Goal: Task Accomplishment & Management: Manage account settings

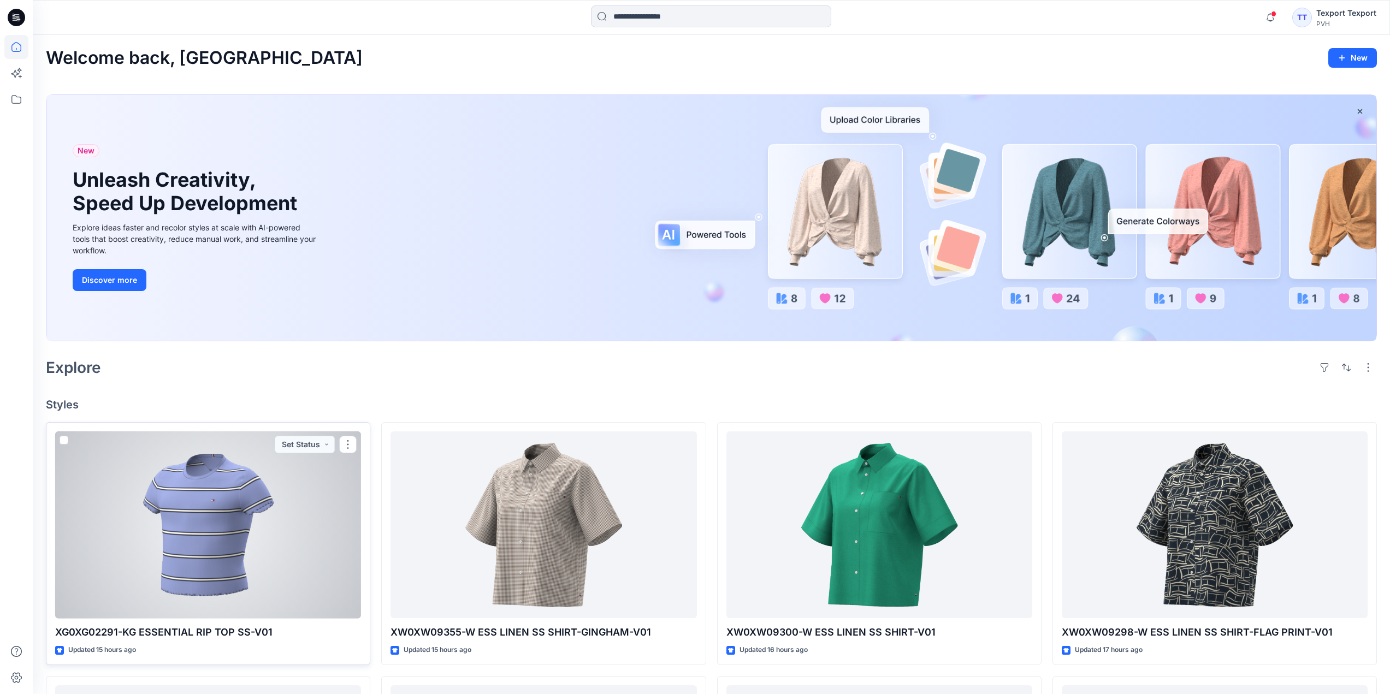
click at [293, 527] on div at bounding box center [208, 525] width 306 height 187
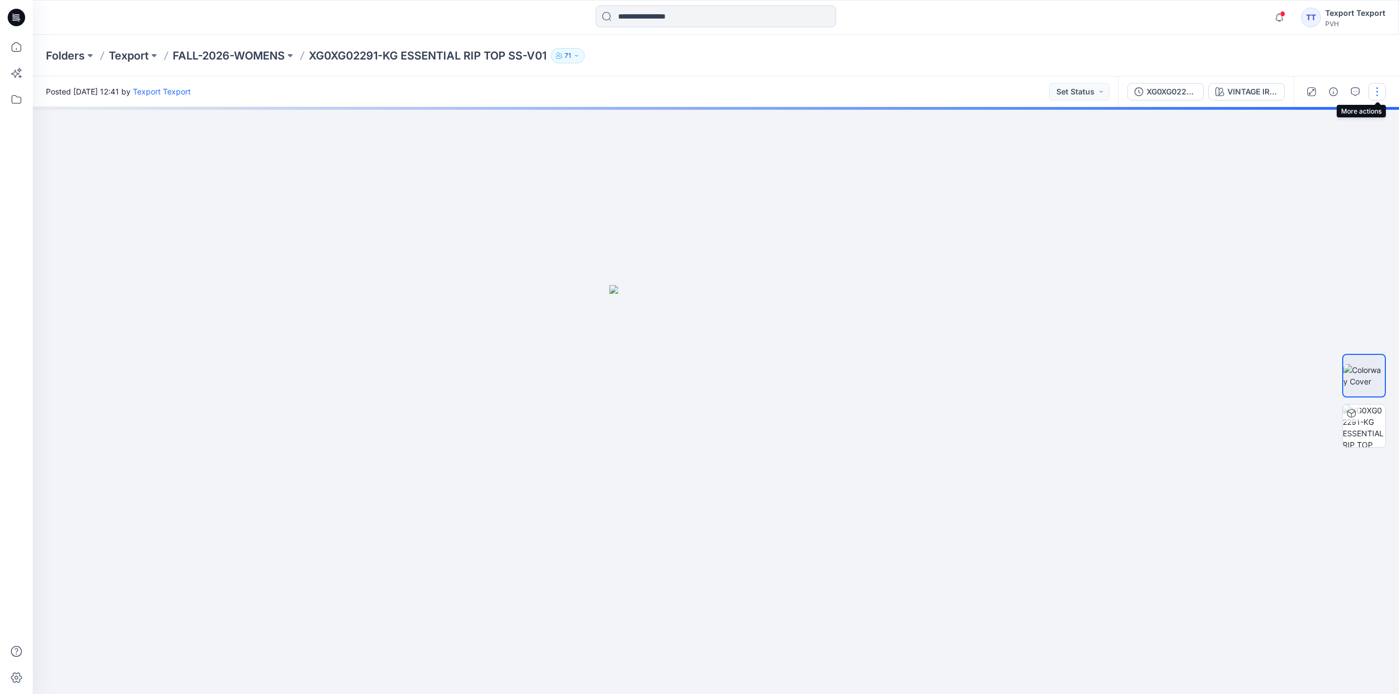
click at [1378, 91] on button "button" at bounding box center [1376, 91] width 17 height 17
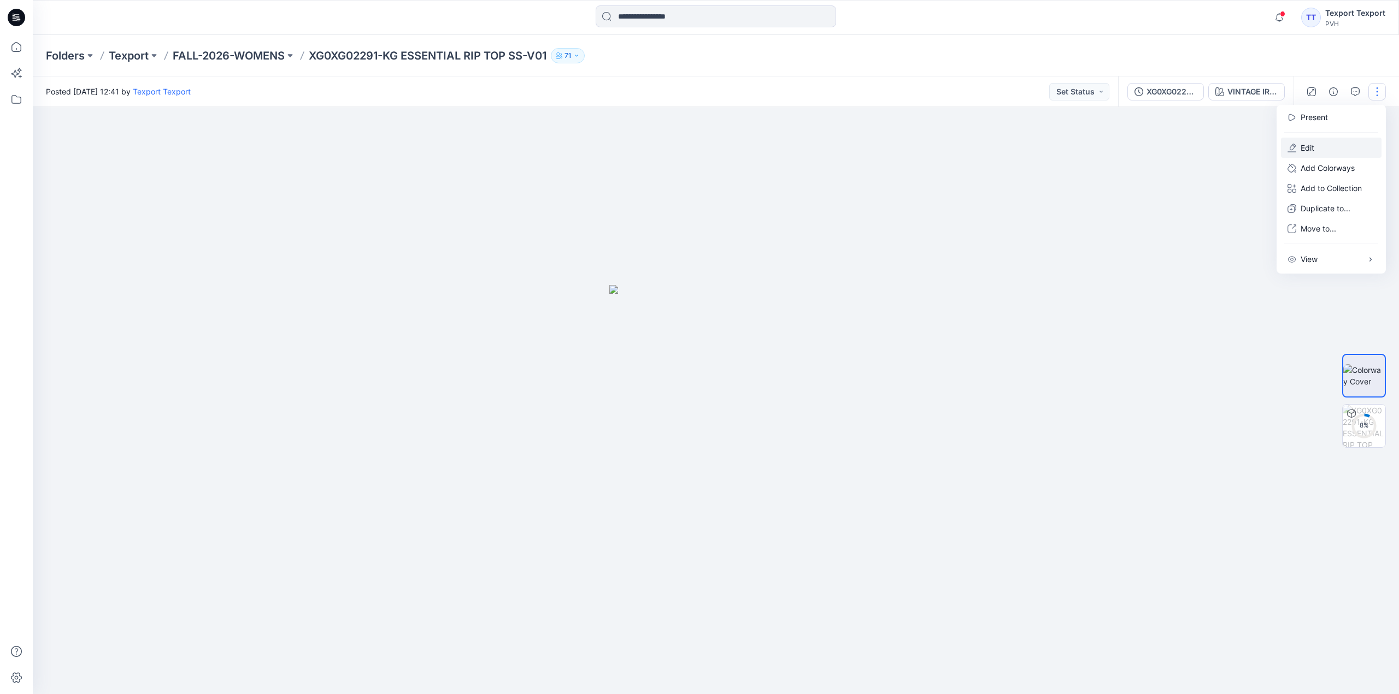
click at [1310, 145] on p "Edit" at bounding box center [1307, 147] width 14 height 11
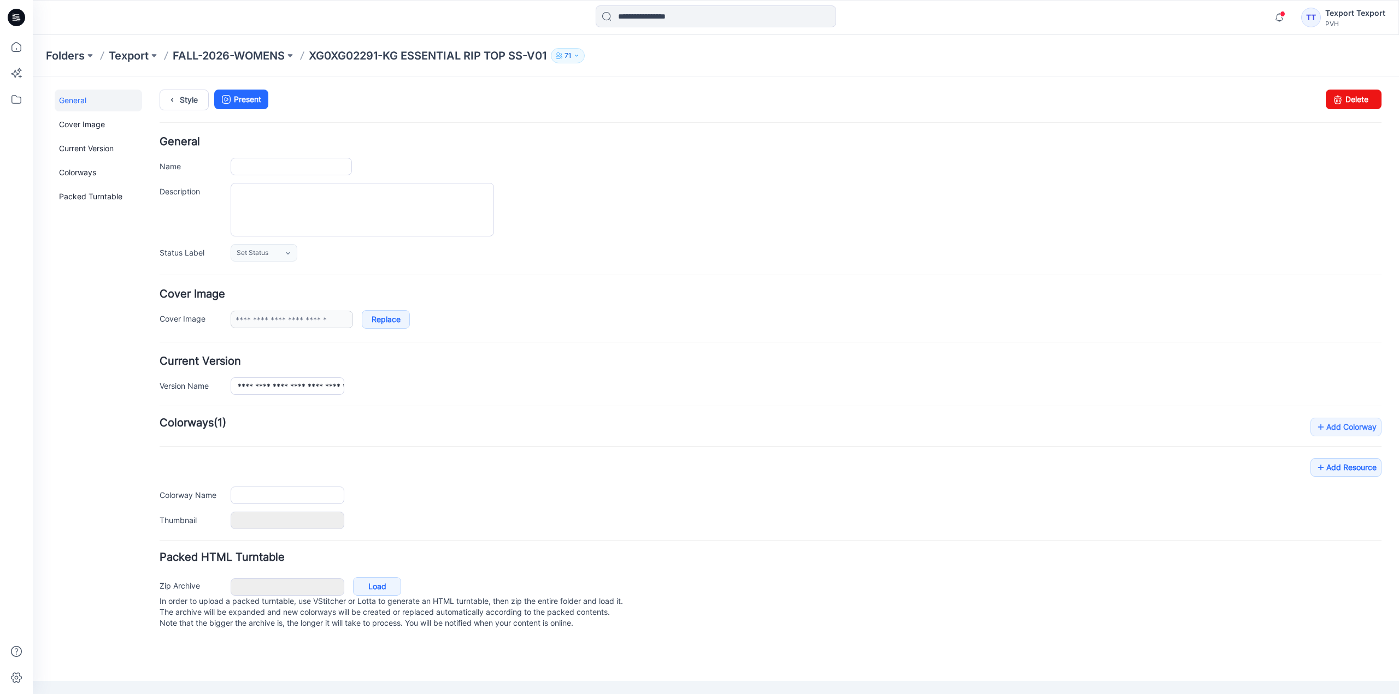
type input "**********"
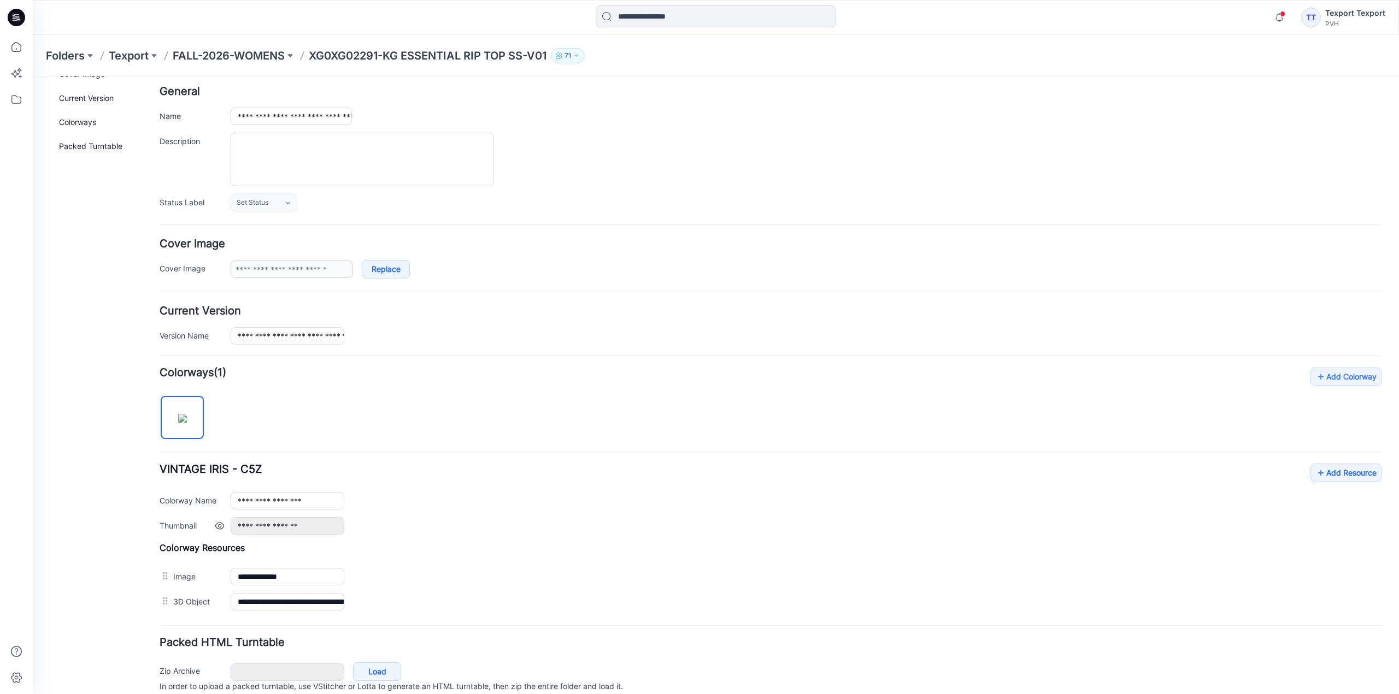
scroll to position [96, 0]
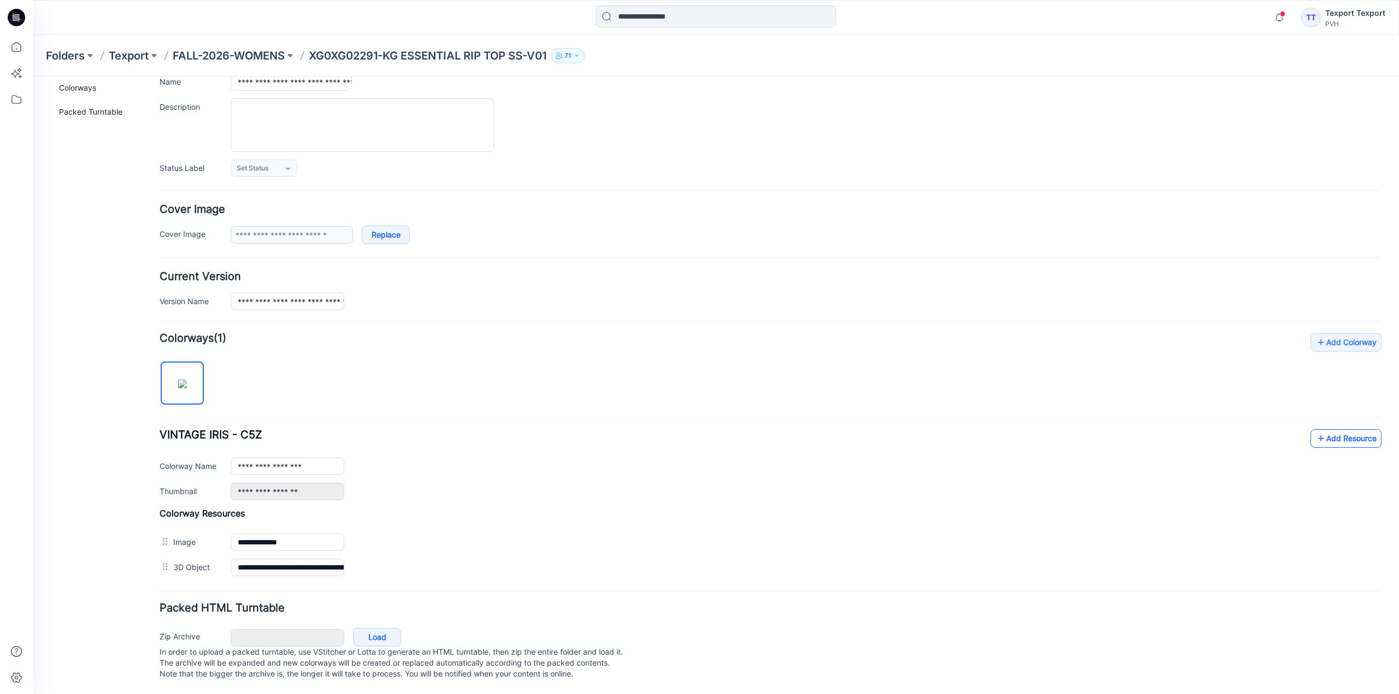
click at [1350, 433] on link "Add Resource" at bounding box center [1345, 438] width 71 height 19
click at [1340, 429] on link "Add Resource" at bounding box center [1345, 438] width 71 height 19
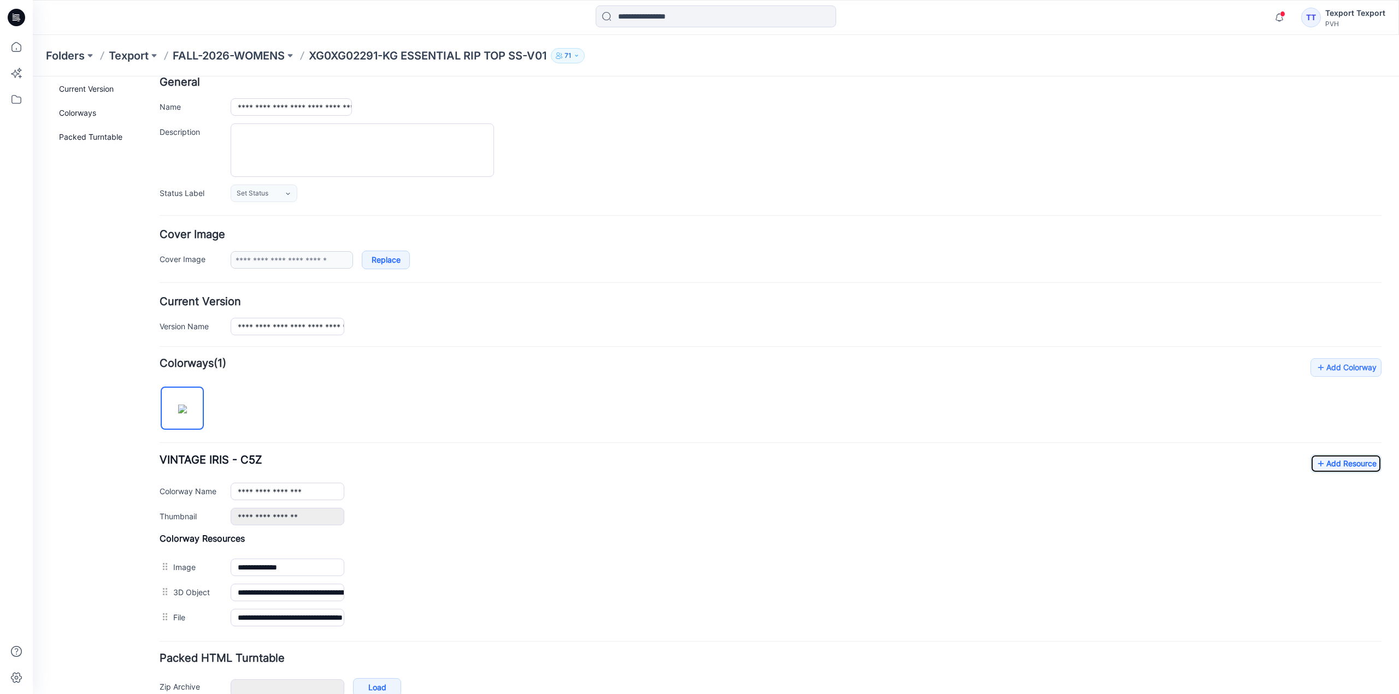
scroll to position [0, 0]
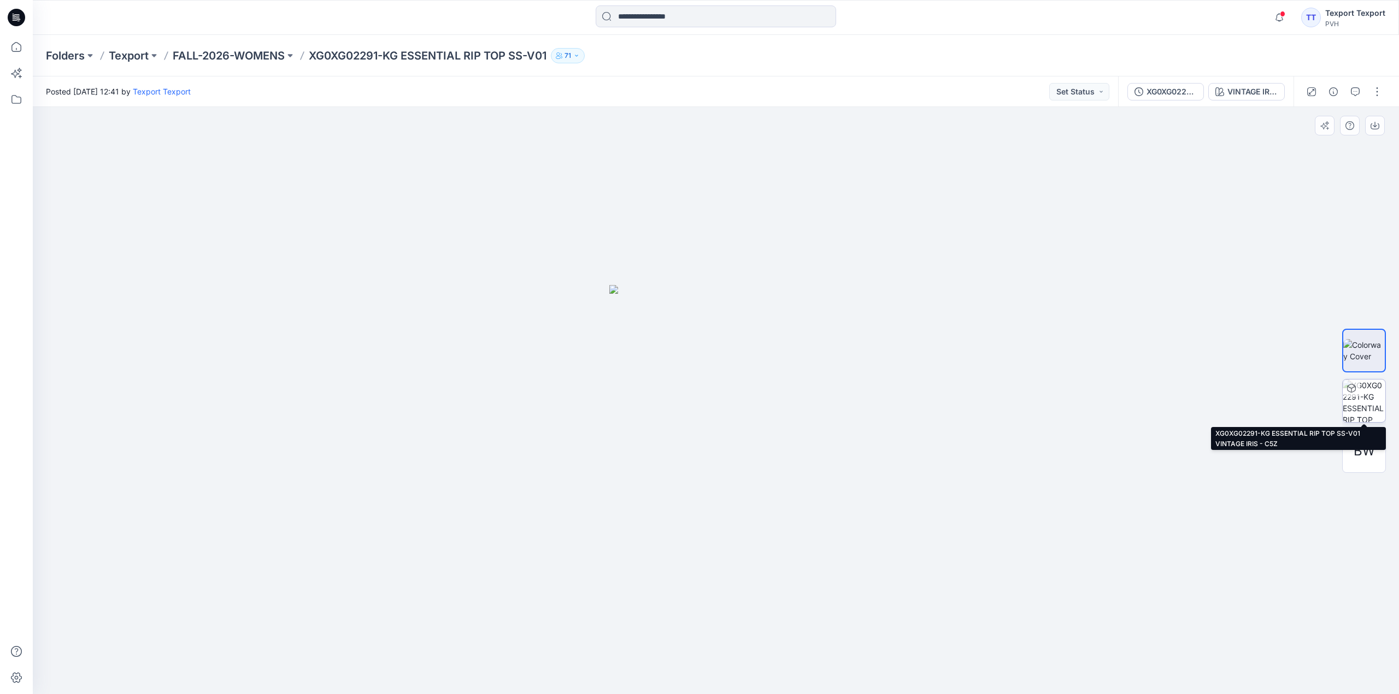
click at [1372, 401] on img at bounding box center [1363, 401] width 43 height 43
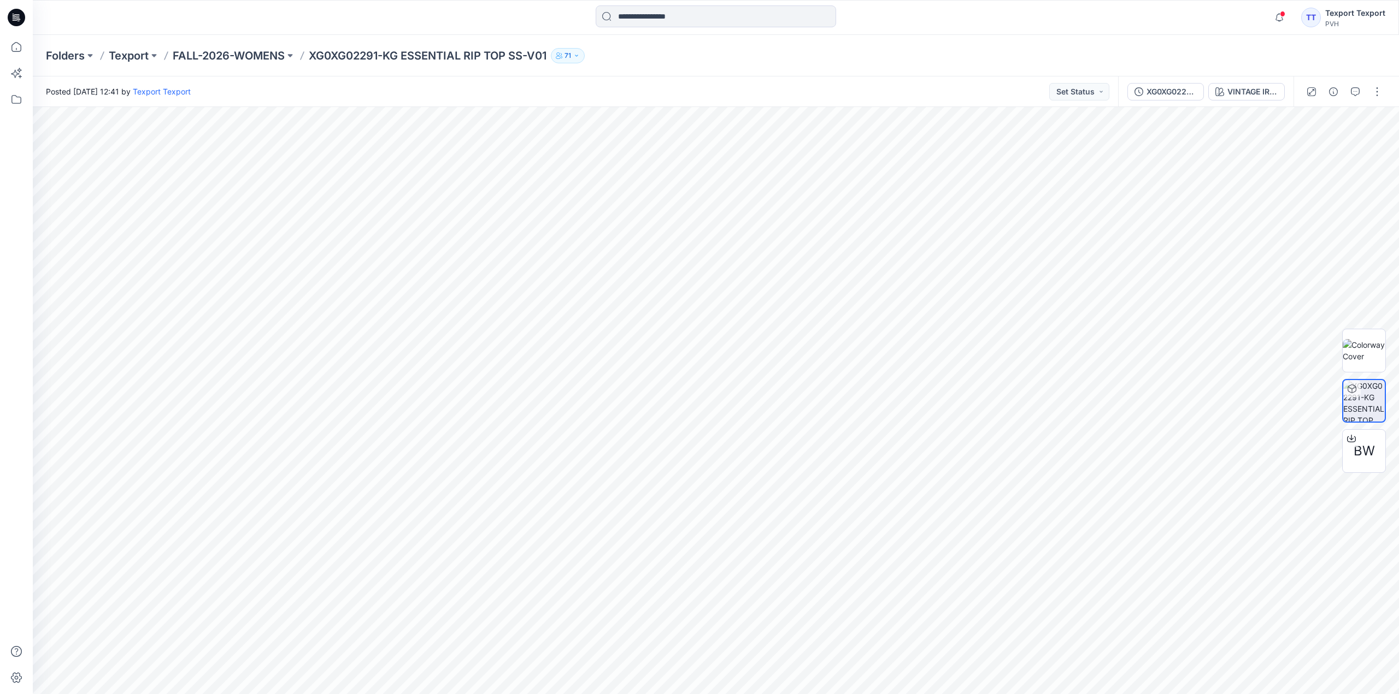
click at [9, 17] on icon at bounding box center [16, 17] width 17 height 17
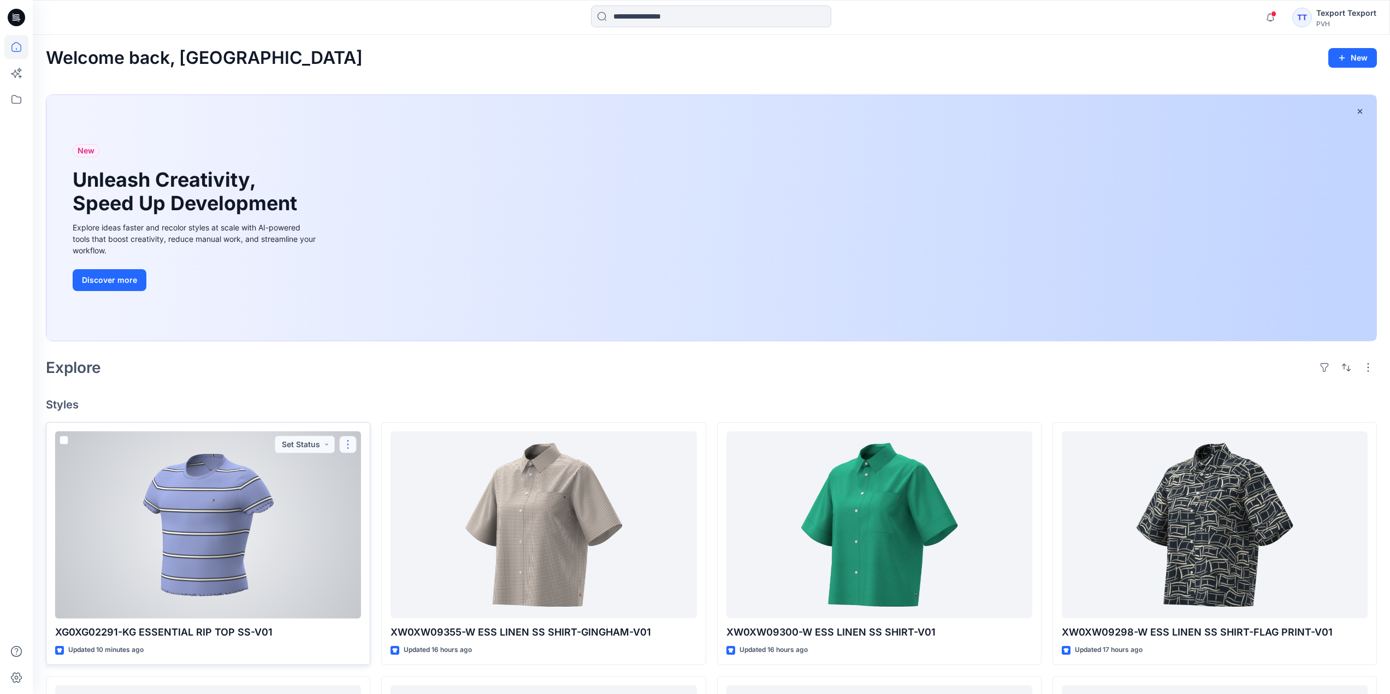
click at [346, 440] on button "button" at bounding box center [347, 444] width 17 height 17
click at [368, 473] on p "Edit" at bounding box center [368, 469] width 14 height 11
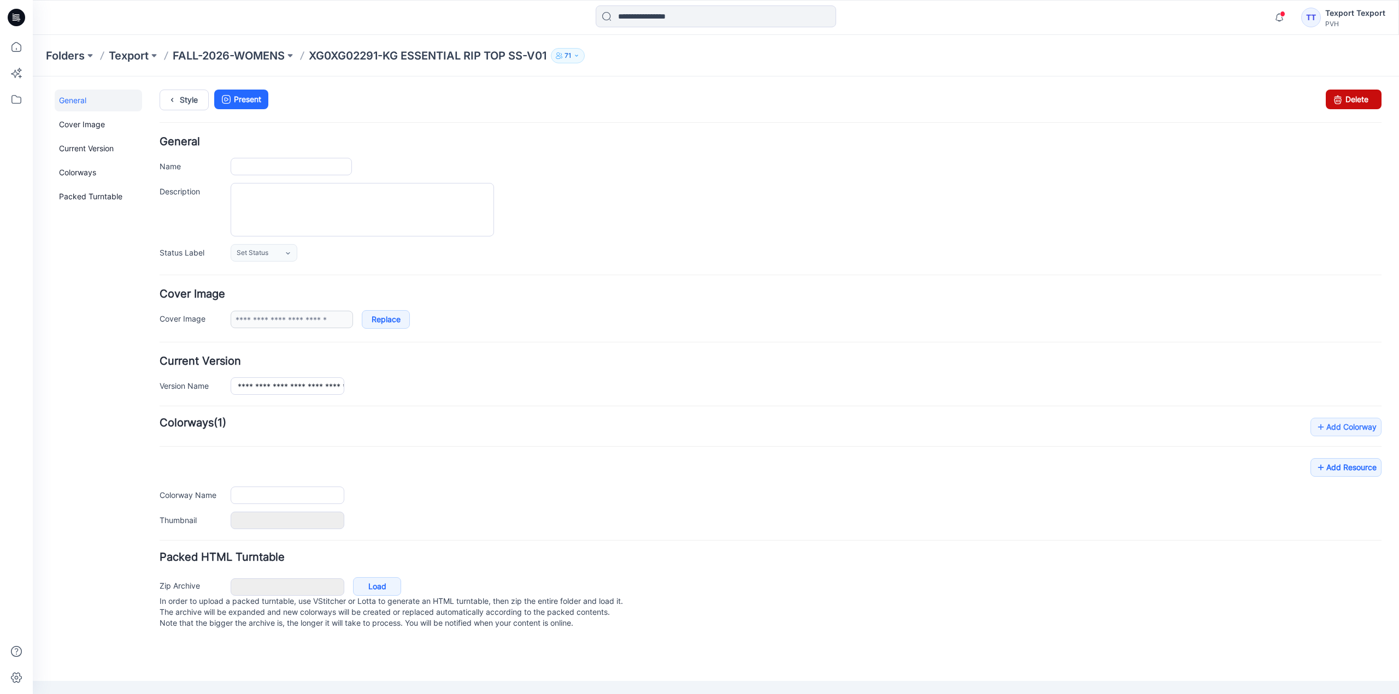
type input "**********"
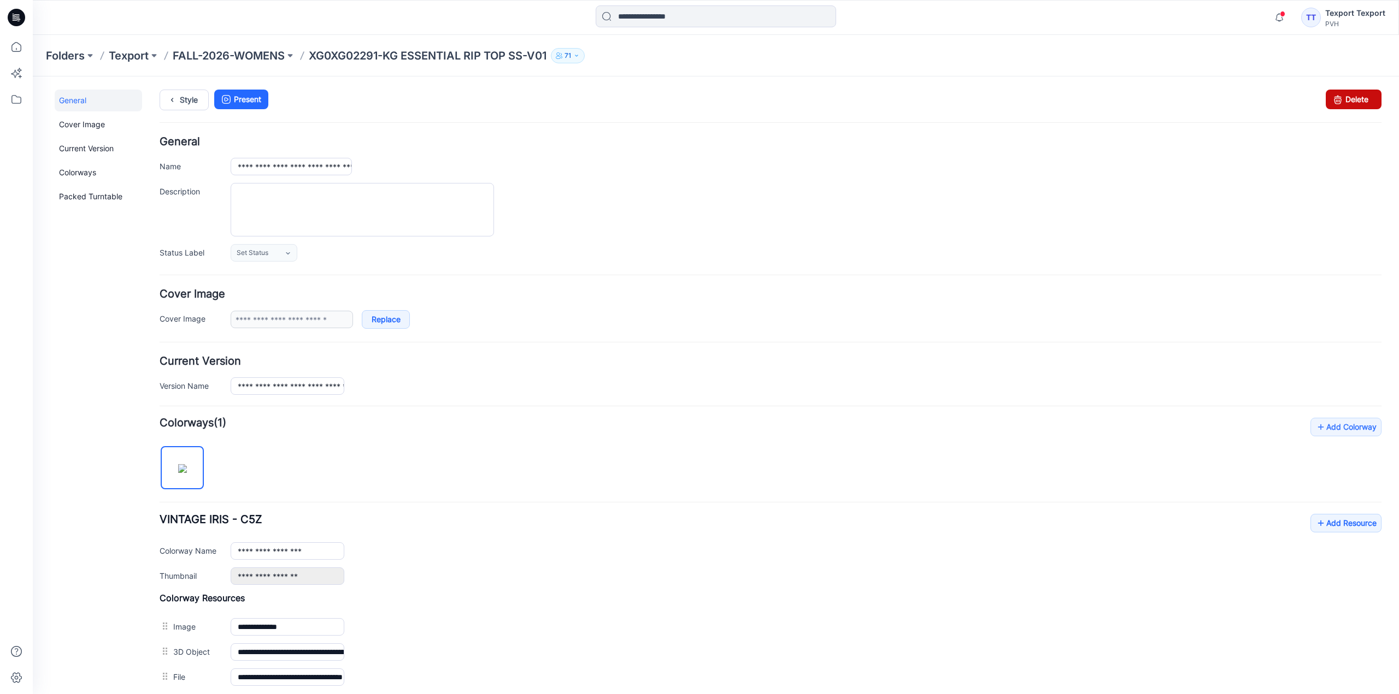
drag, startPoint x: 1354, startPoint y: 97, endPoint x: 782, endPoint y: 128, distance: 572.3
click at [1354, 97] on link "Delete" at bounding box center [1353, 100] width 56 height 20
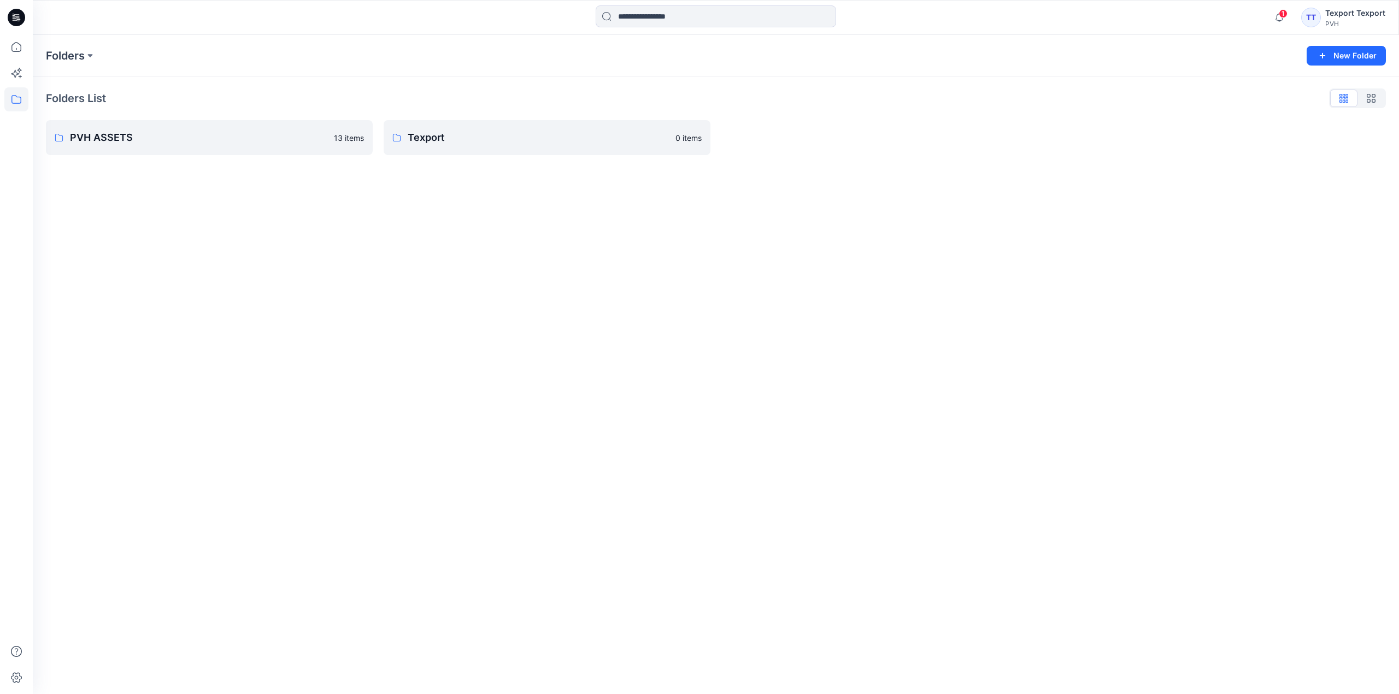
click at [7, 21] on div at bounding box center [16, 17] width 35 height 35
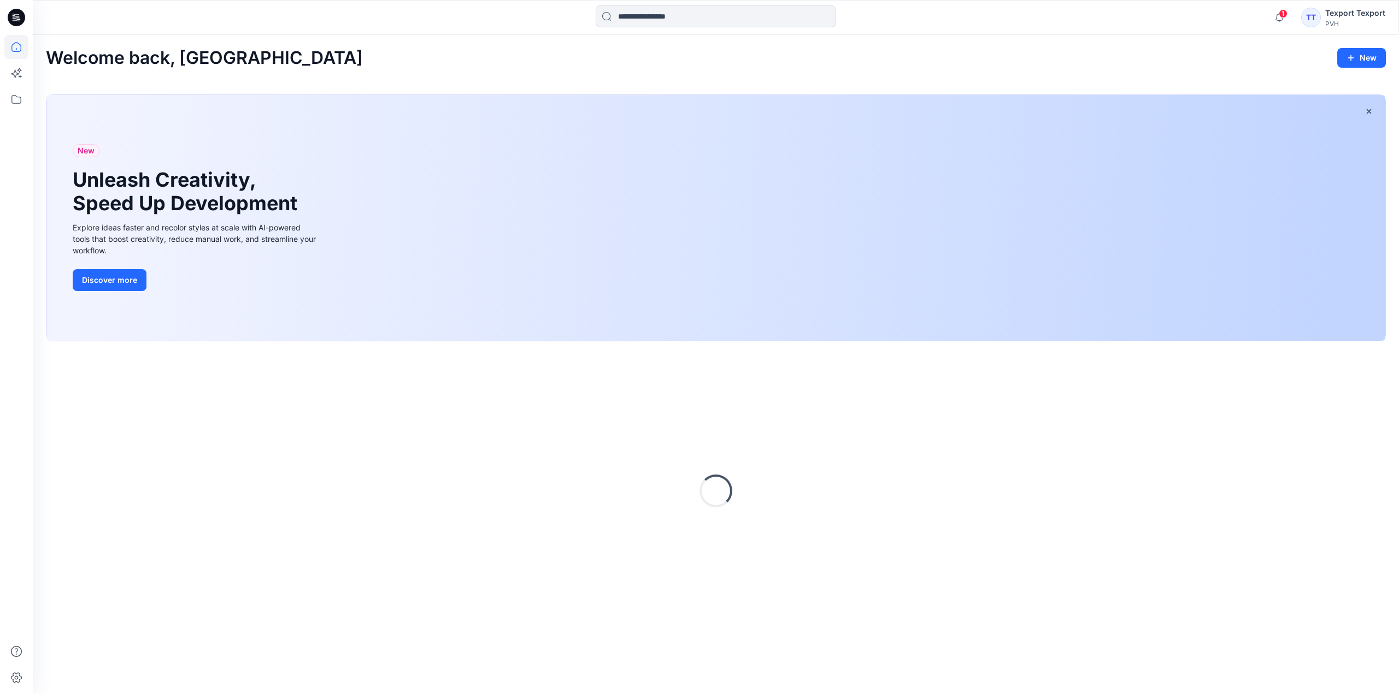
click at [19, 13] on icon at bounding box center [16, 17] width 17 height 17
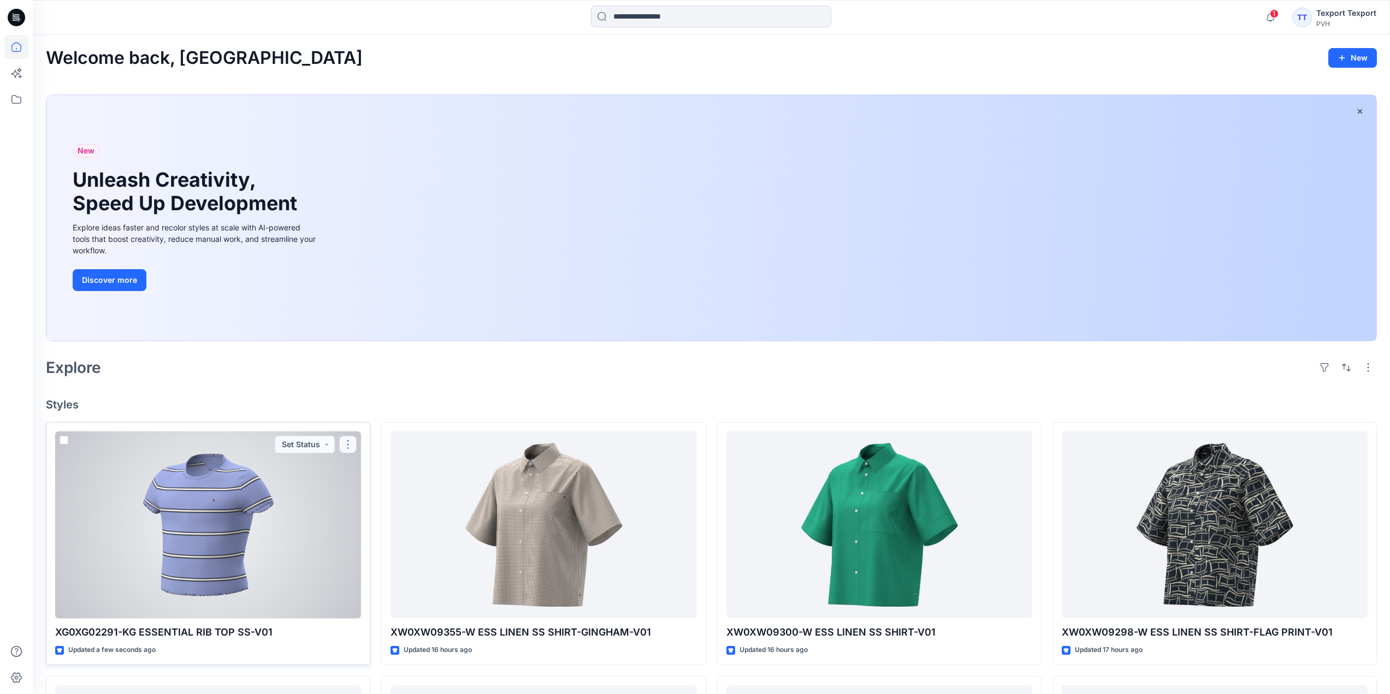
click at [351, 443] on button "button" at bounding box center [347, 444] width 17 height 17
click at [369, 470] on p "Edit" at bounding box center [368, 469] width 14 height 11
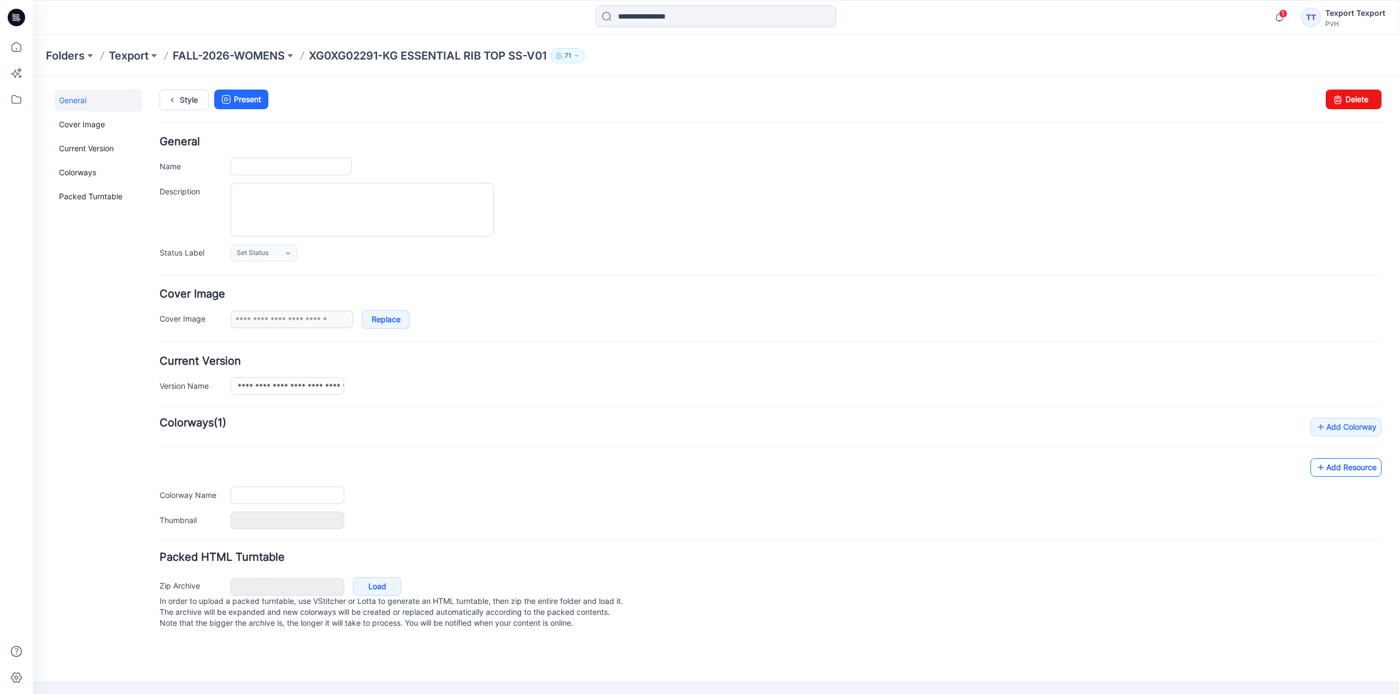
type input "**********"
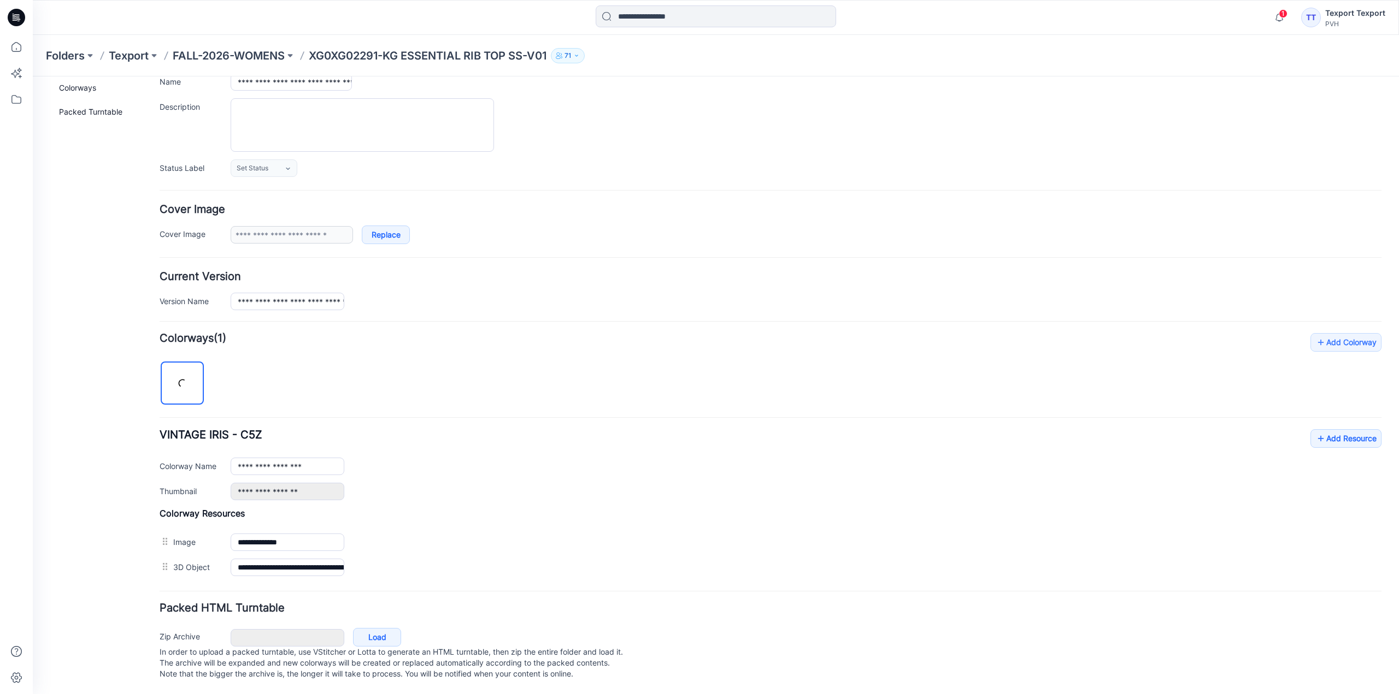
scroll to position [96, 0]
click at [1333, 429] on link "Add Resource" at bounding box center [1345, 438] width 71 height 19
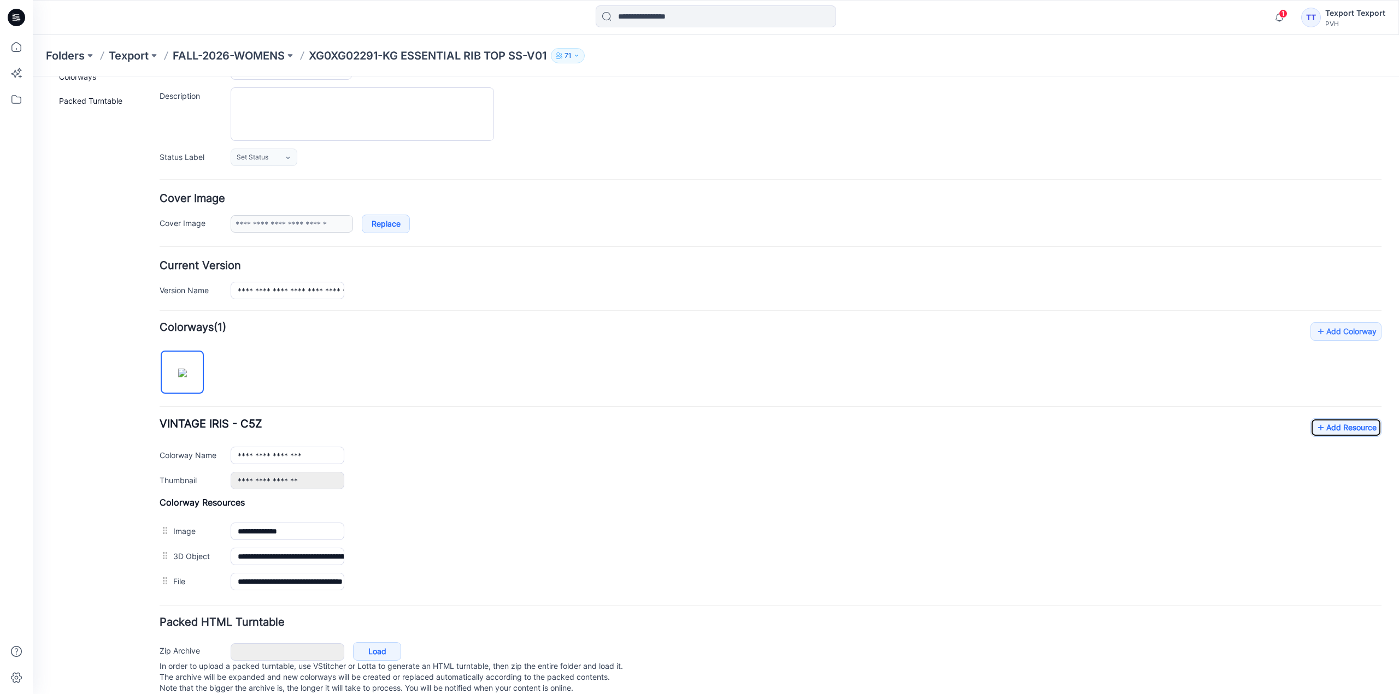
click at [15, 18] on icon at bounding box center [16, 17] width 17 height 17
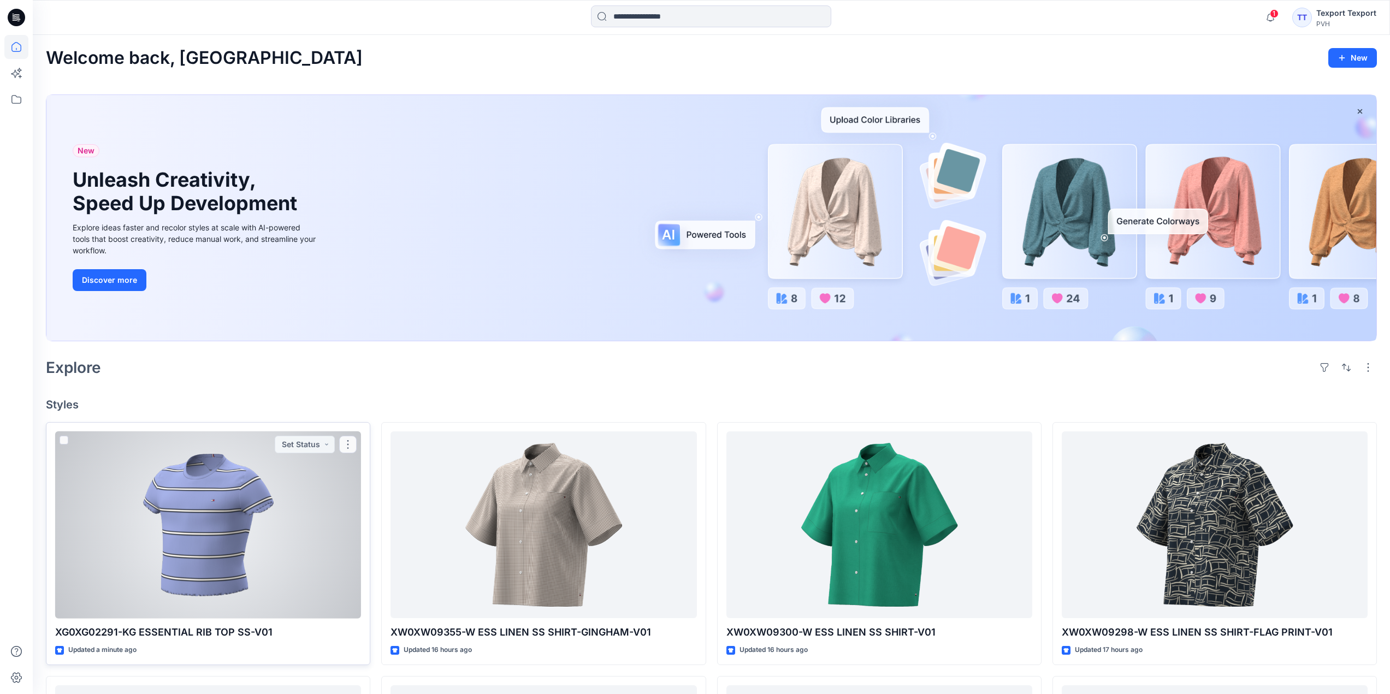
click at [333, 482] on div at bounding box center [208, 525] width 306 height 187
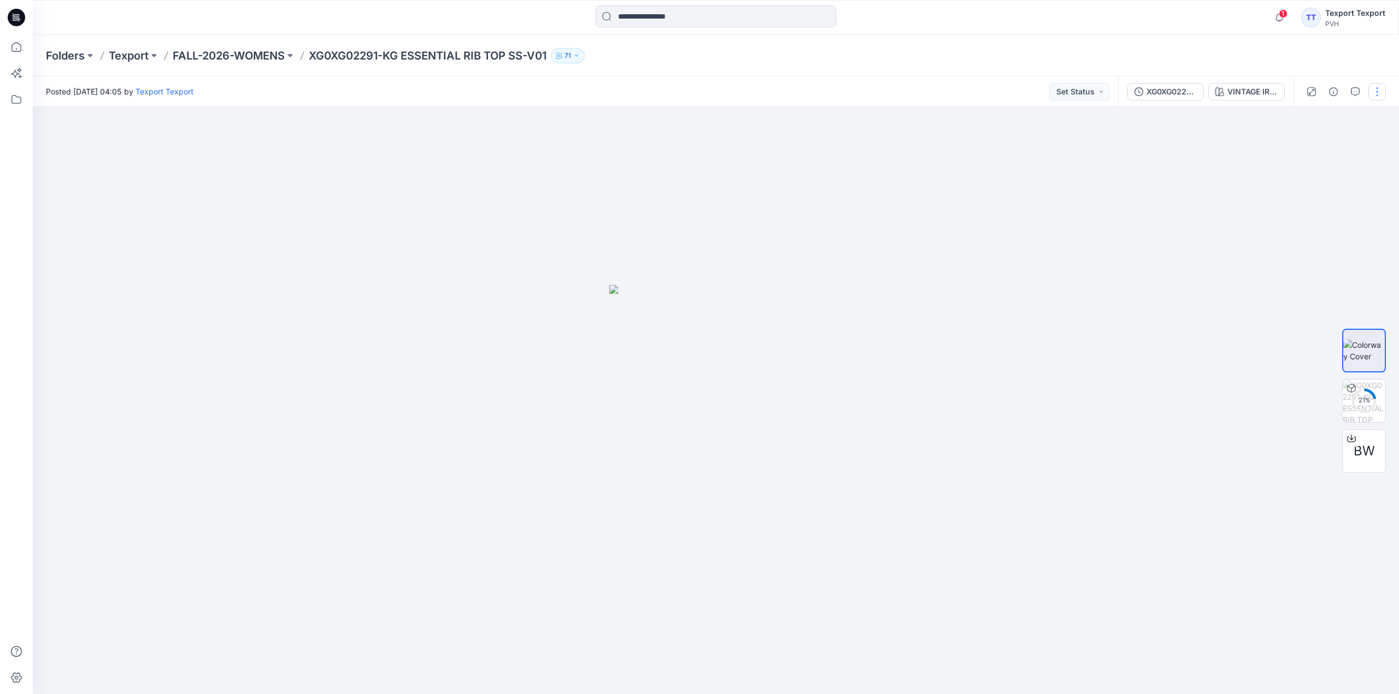
click at [1380, 88] on button "button" at bounding box center [1376, 91] width 17 height 17
click at [1321, 150] on button "Edit" at bounding box center [1331, 148] width 101 height 20
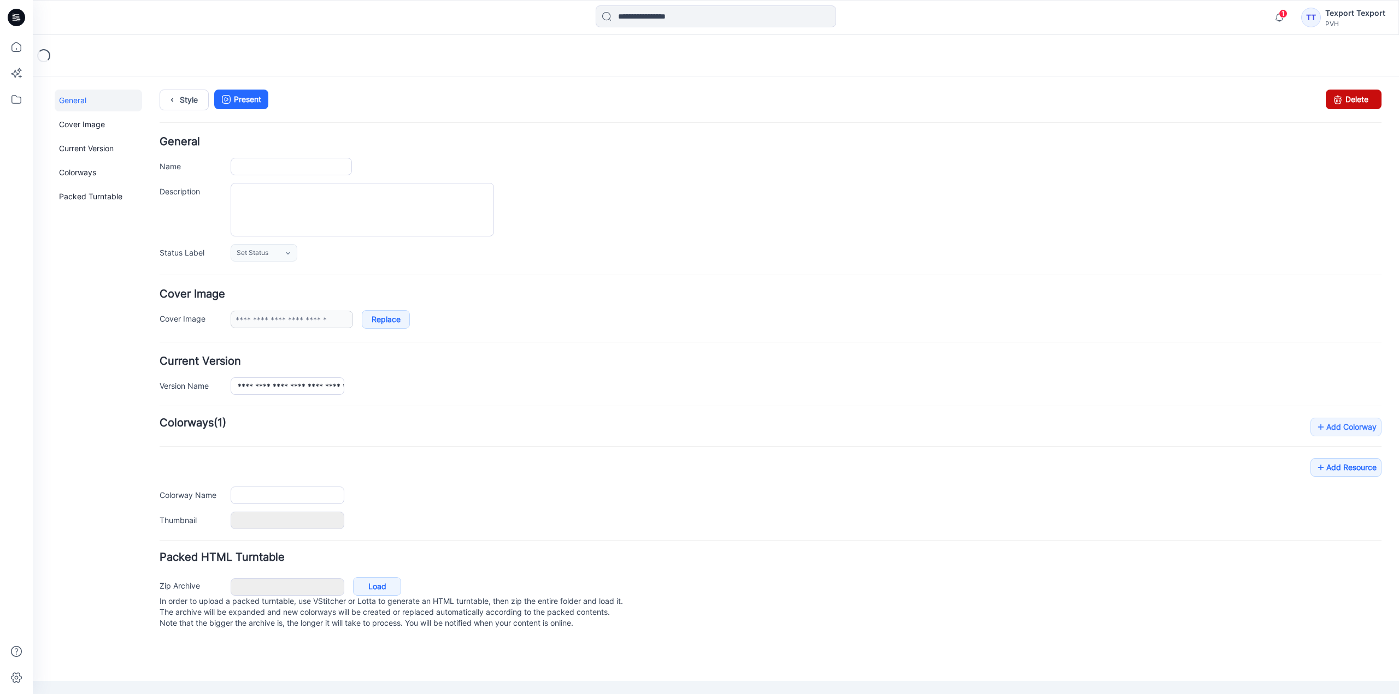
type input "**********"
drag, startPoint x: 793, startPoint y: 125, endPoint x: 1362, endPoint y: 97, distance: 569.4
click at [1362, 97] on link "Delete" at bounding box center [1353, 100] width 56 height 20
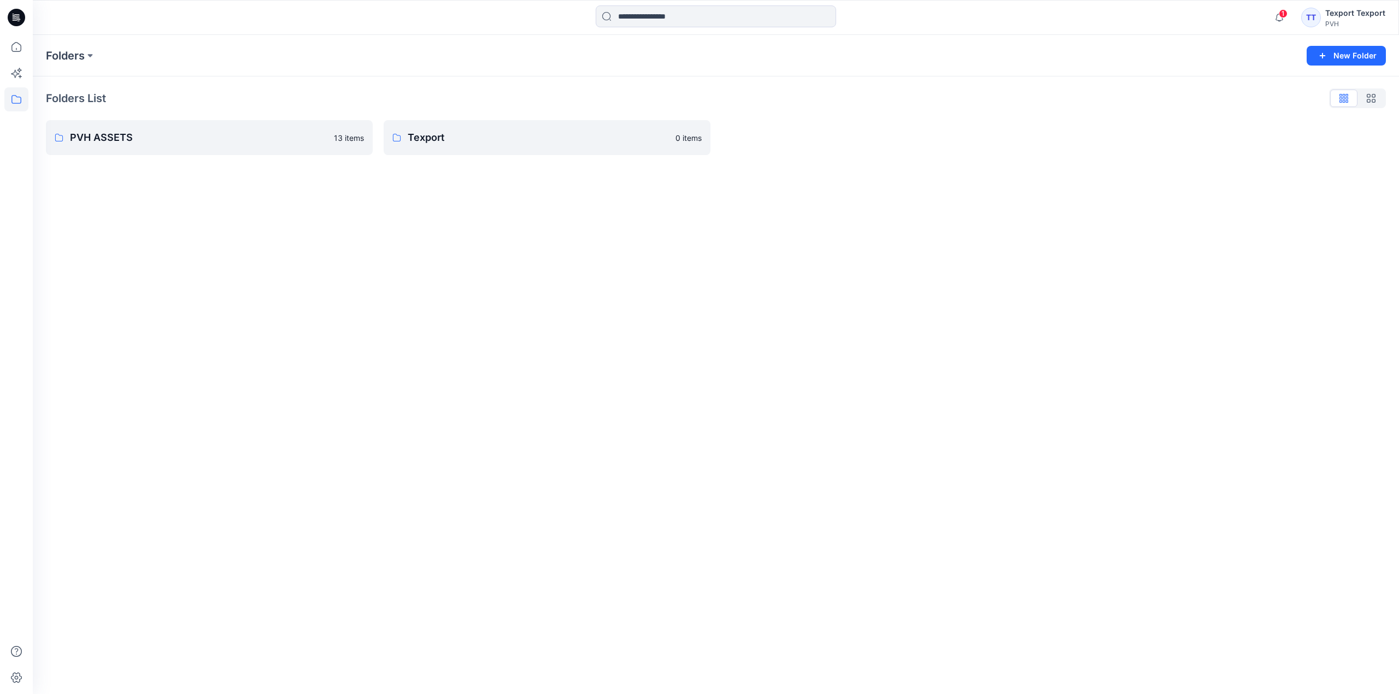
click at [12, 11] on icon at bounding box center [16, 17] width 17 height 17
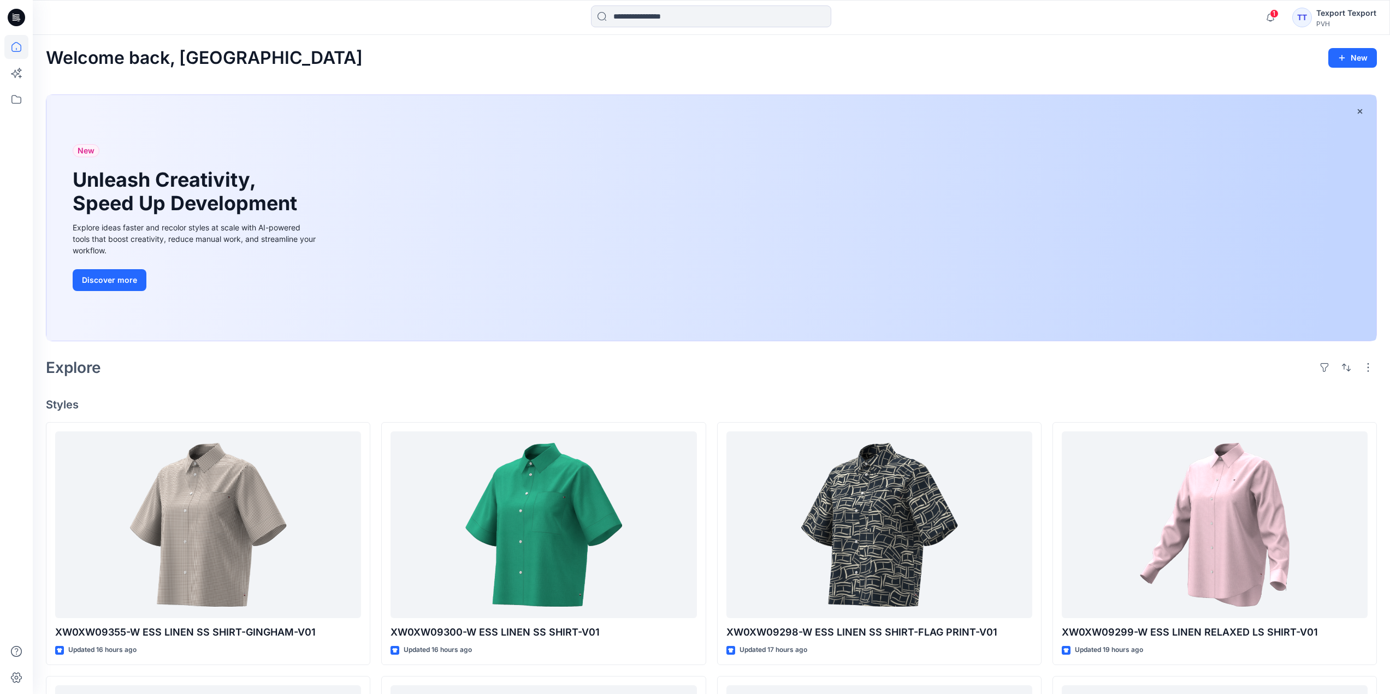
click at [16, 14] on icon at bounding box center [16, 17] width 17 height 17
click at [13, 17] on icon at bounding box center [16, 17] width 17 height 17
click at [17, 16] on icon at bounding box center [17, 16] width 5 height 1
click at [22, 18] on icon at bounding box center [16, 17] width 17 height 17
click at [21, 99] on icon at bounding box center [16, 99] width 24 height 24
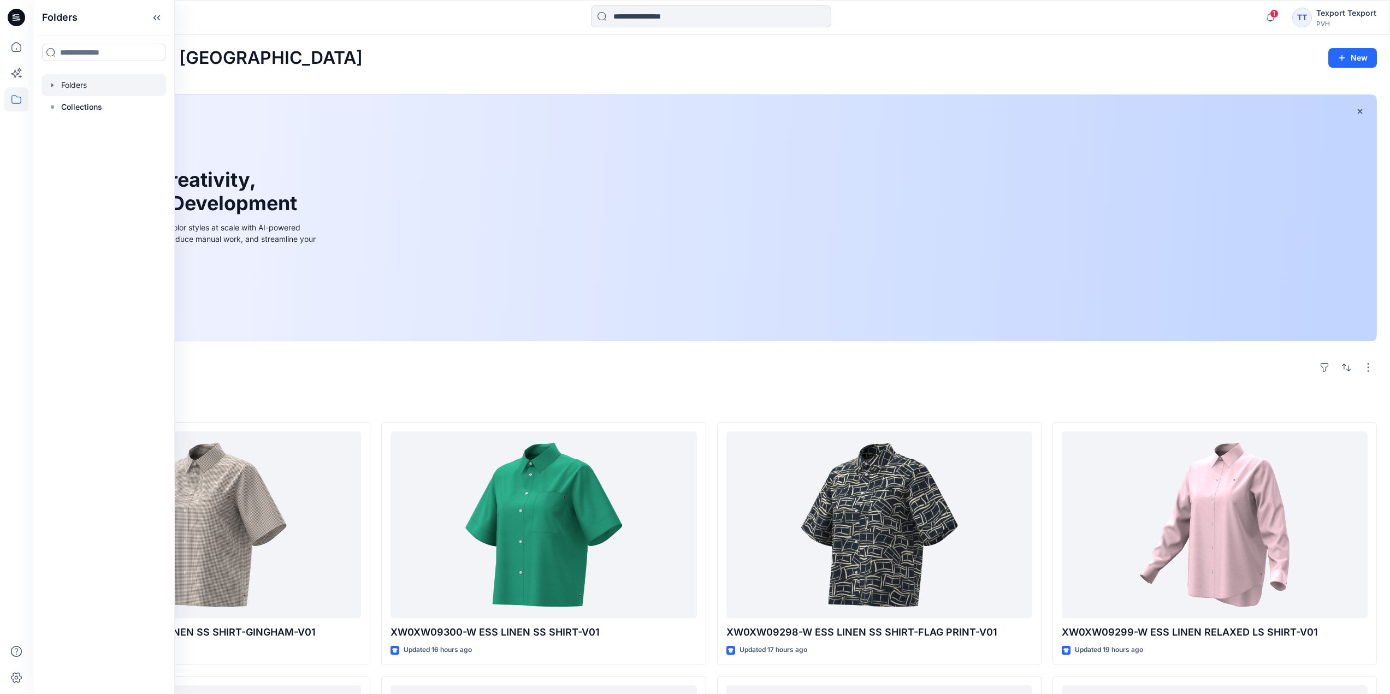
click at [96, 89] on div at bounding box center [104, 85] width 125 height 22
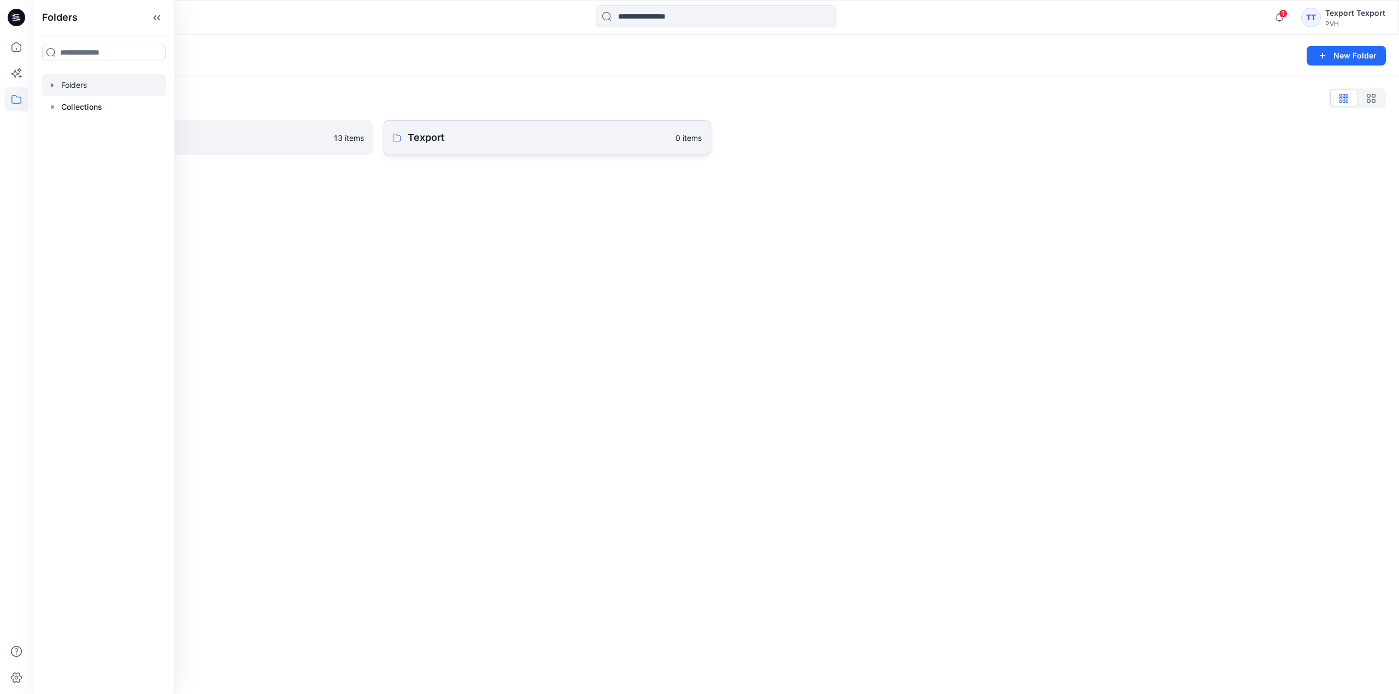
click at [439, 135] on p "Texport" at bounding box center [538, 137] width 261 height 15
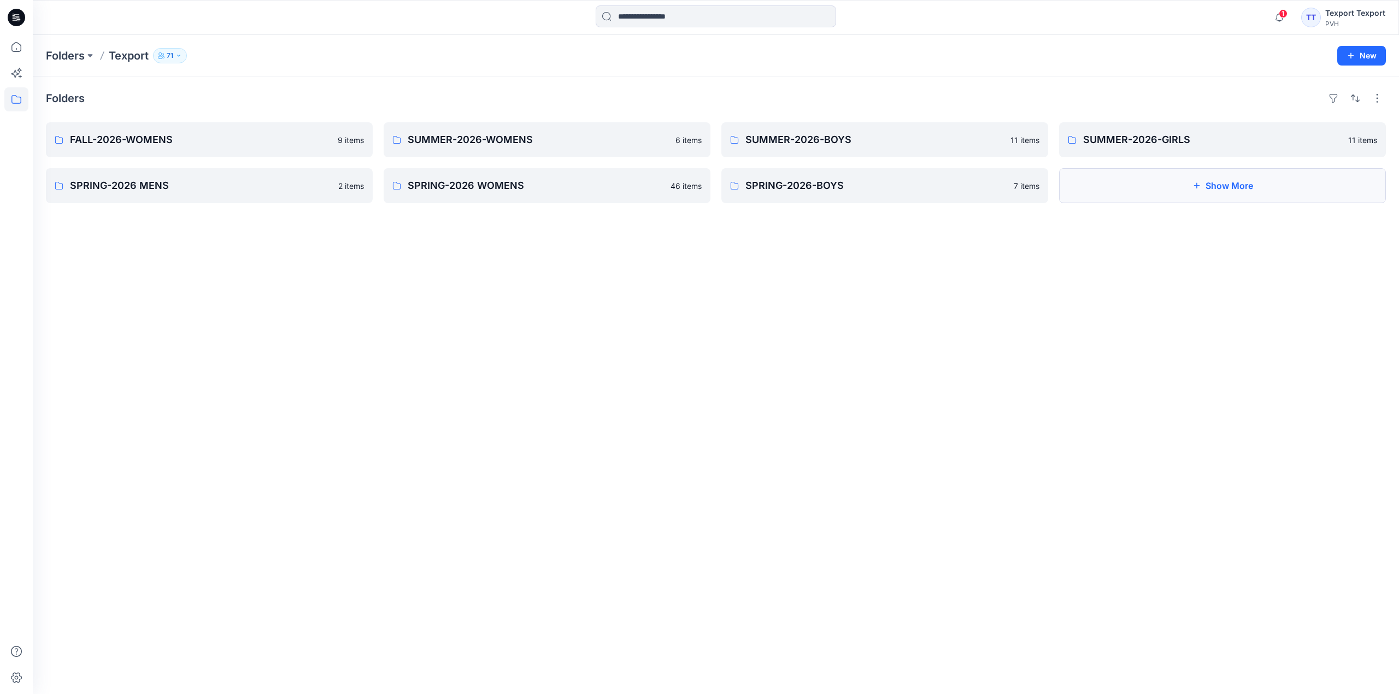
click at [1275, 181] on button "Show More" at bounding box center [1222, 185] width 327 height 35
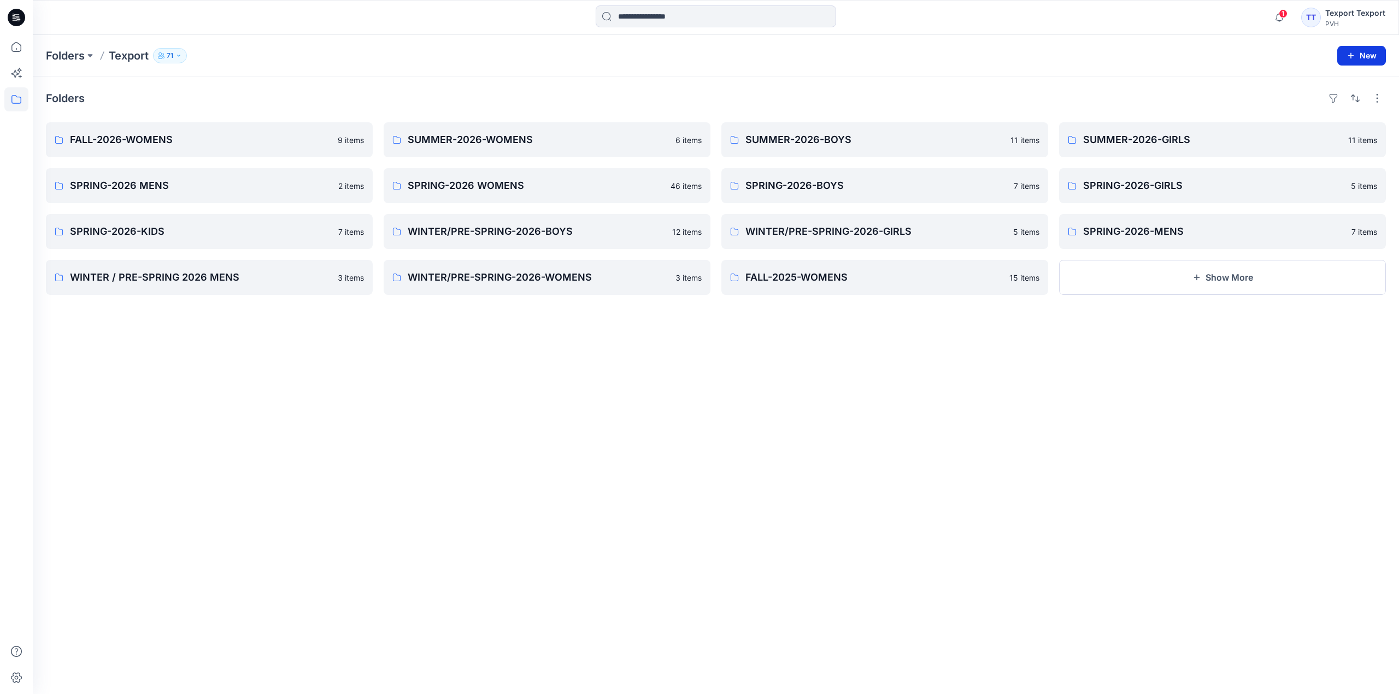
click at [1363, 55] on button "New" at bounding box center [1361, 56] width 49 height 20
click at [1330, 104] on p "New Folder" at bounding box center [1329, 103] width 40 height 11
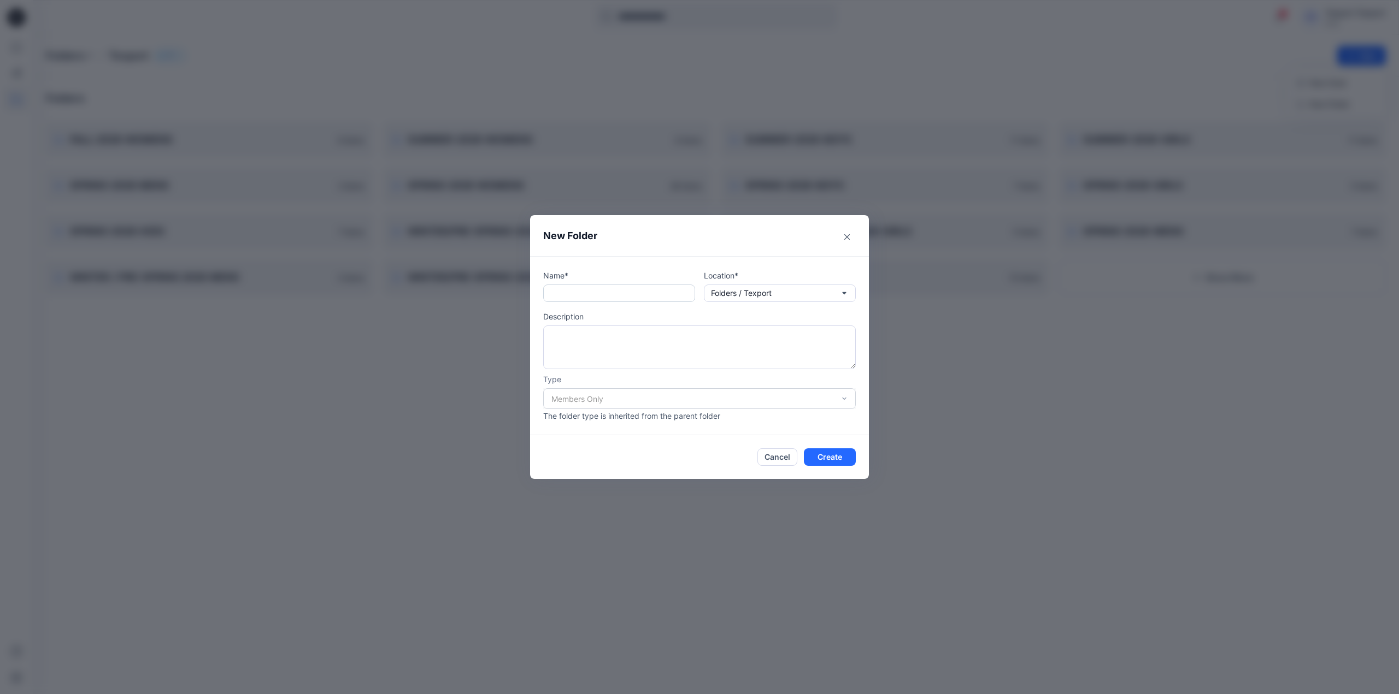
click at [562, 293] on input "text" at bounding box center [619, 293] width 152 height 17
type input "*"
type input "**********"
click at [823, 457] on button "Create" at bounding box center [830, 457] width 52 height 17
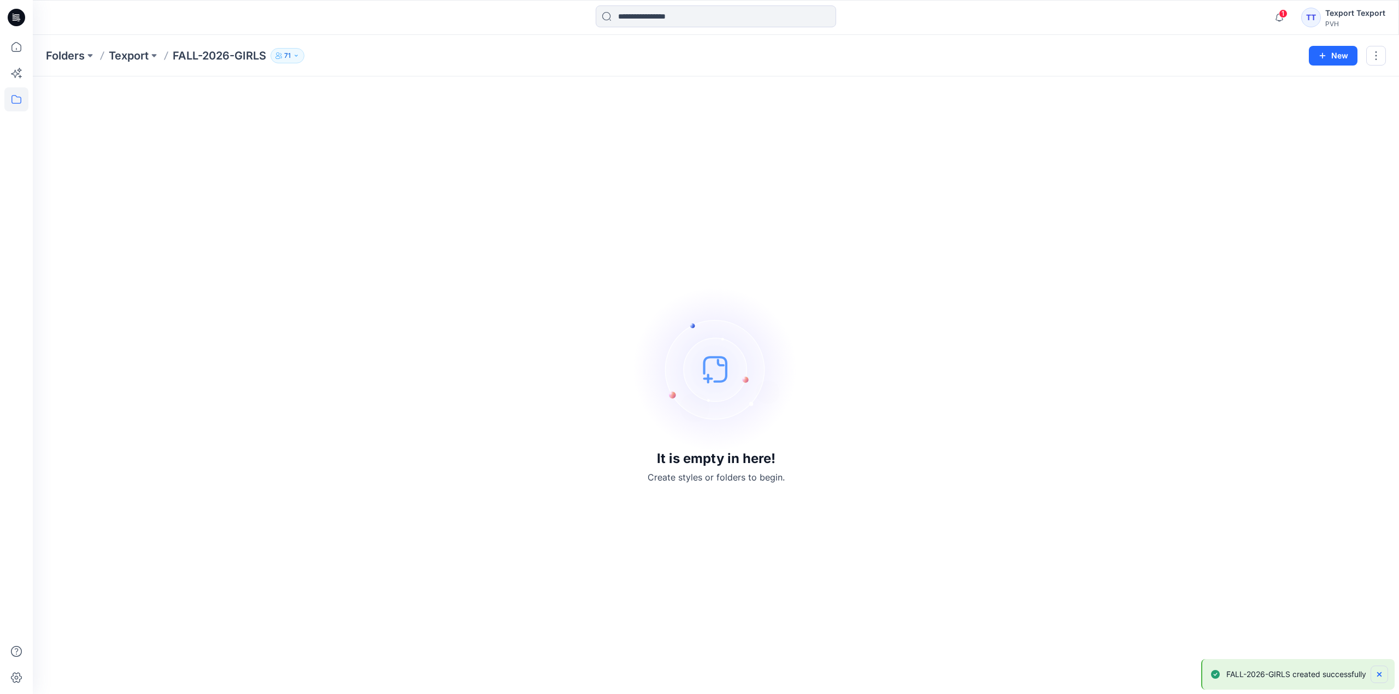
click at [1382, 672] on icon "Notifications-bottom-right" at bounding box center [1379, 674] width 9 height 9
click at [12, 20] on icon at bounding box center [16, 17] width 17 height 17
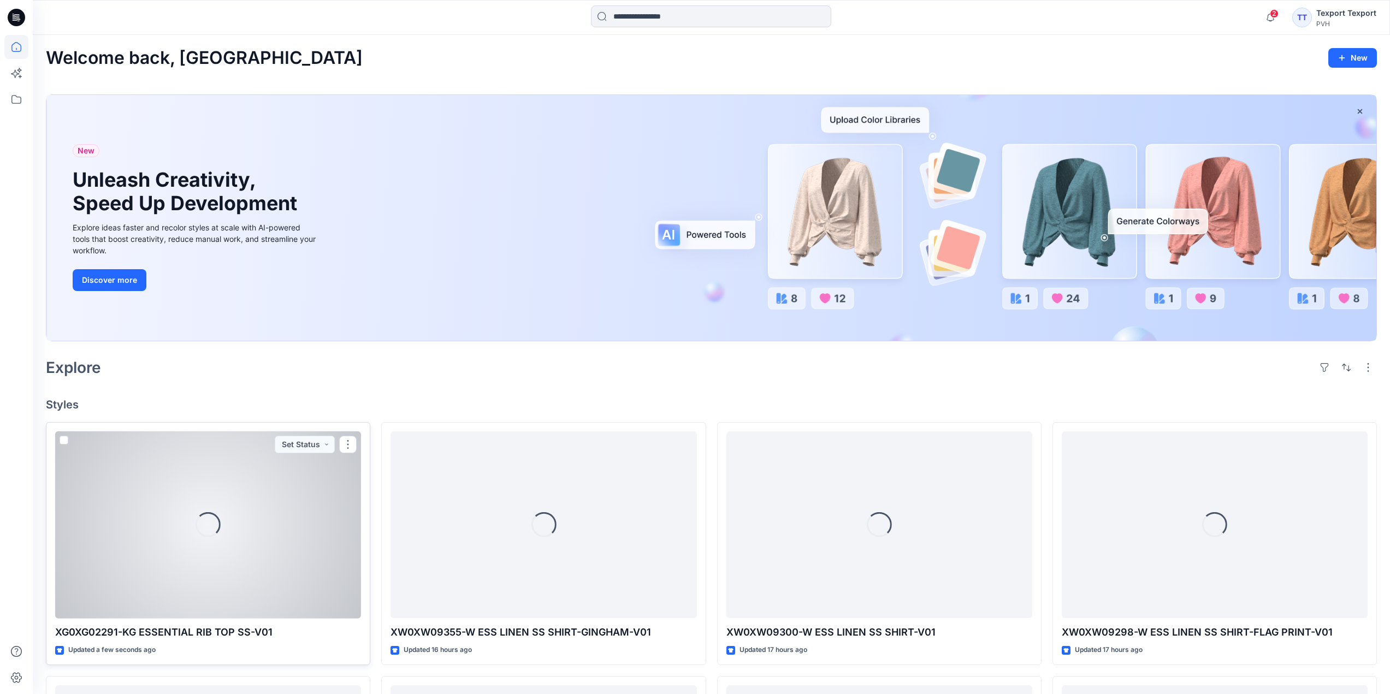
click at [322, 509] on div "Loading..." at bounding box center [208, 525] width 306 height 187
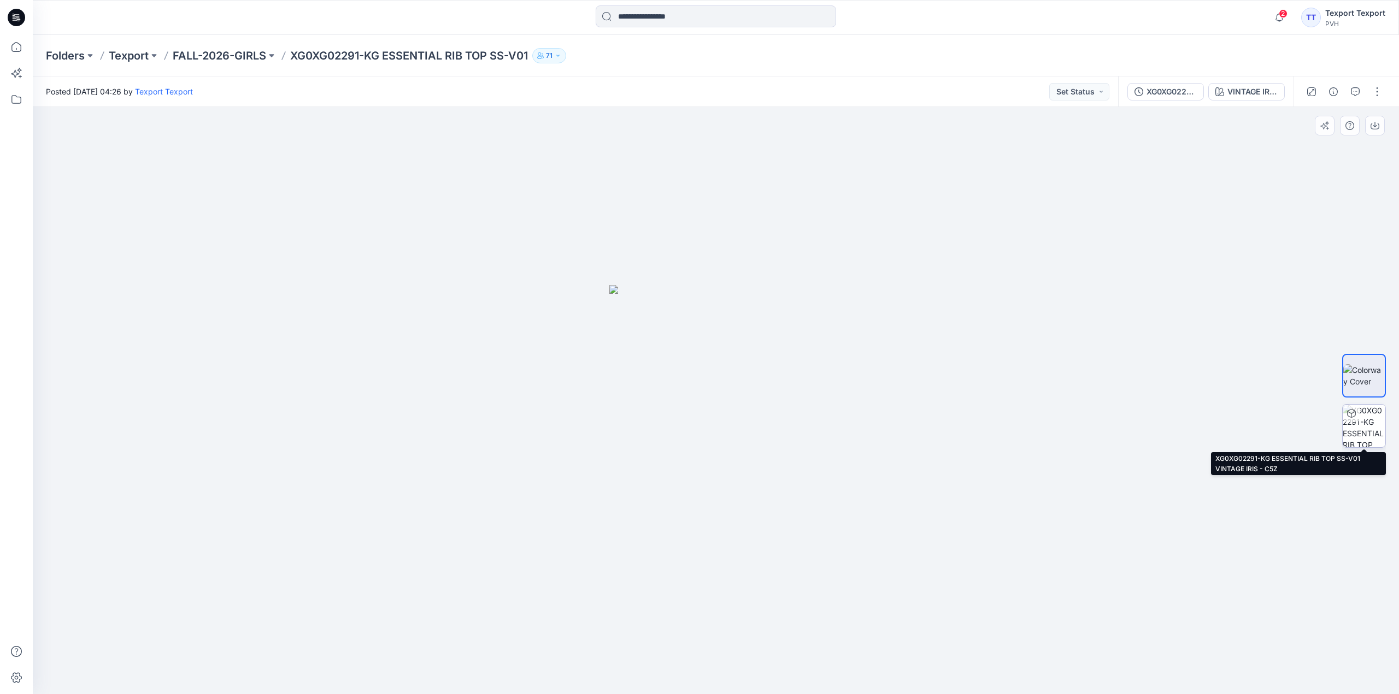
click at [1363, 423] on img at bounding box center [1363, 426] width 43 height 43
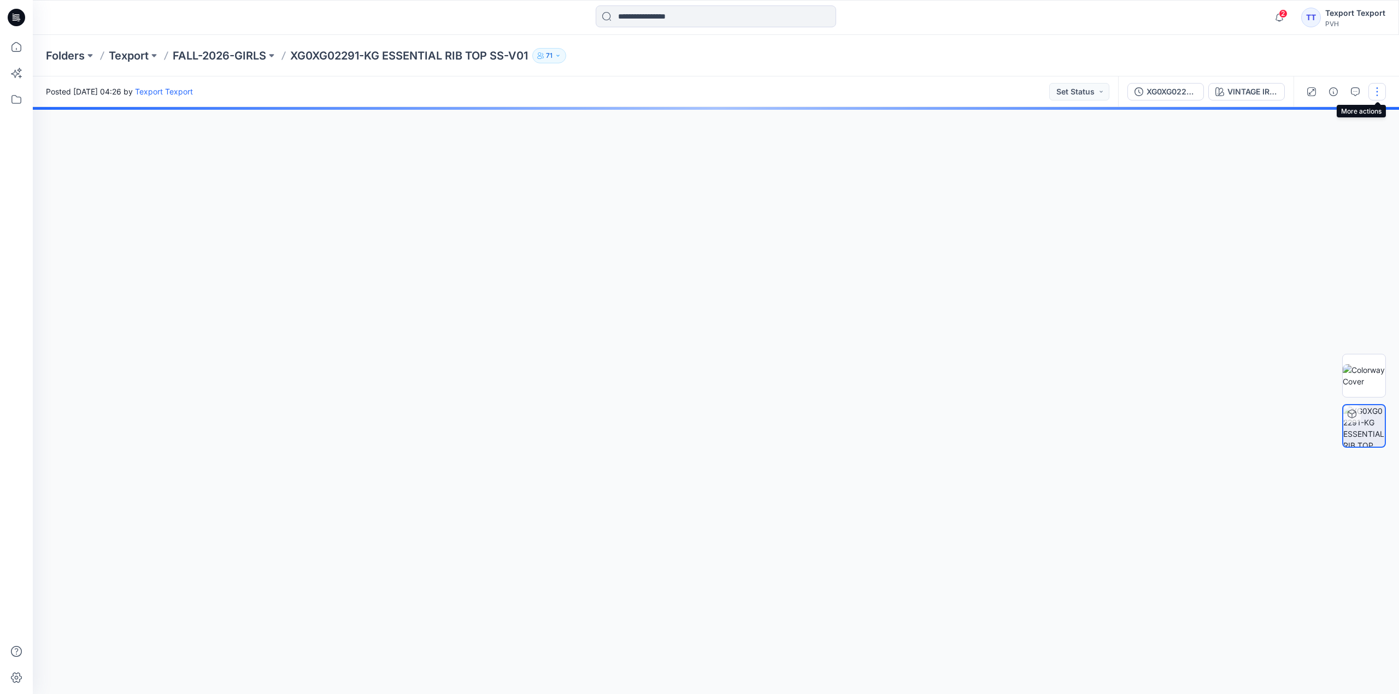
click at [1378, 93] on button "button" at bounding box center [1376, 91] width 17 height 17
click at [1324, 148] on button "Edit" at bounding box center [1331, 148] width 101 height 20
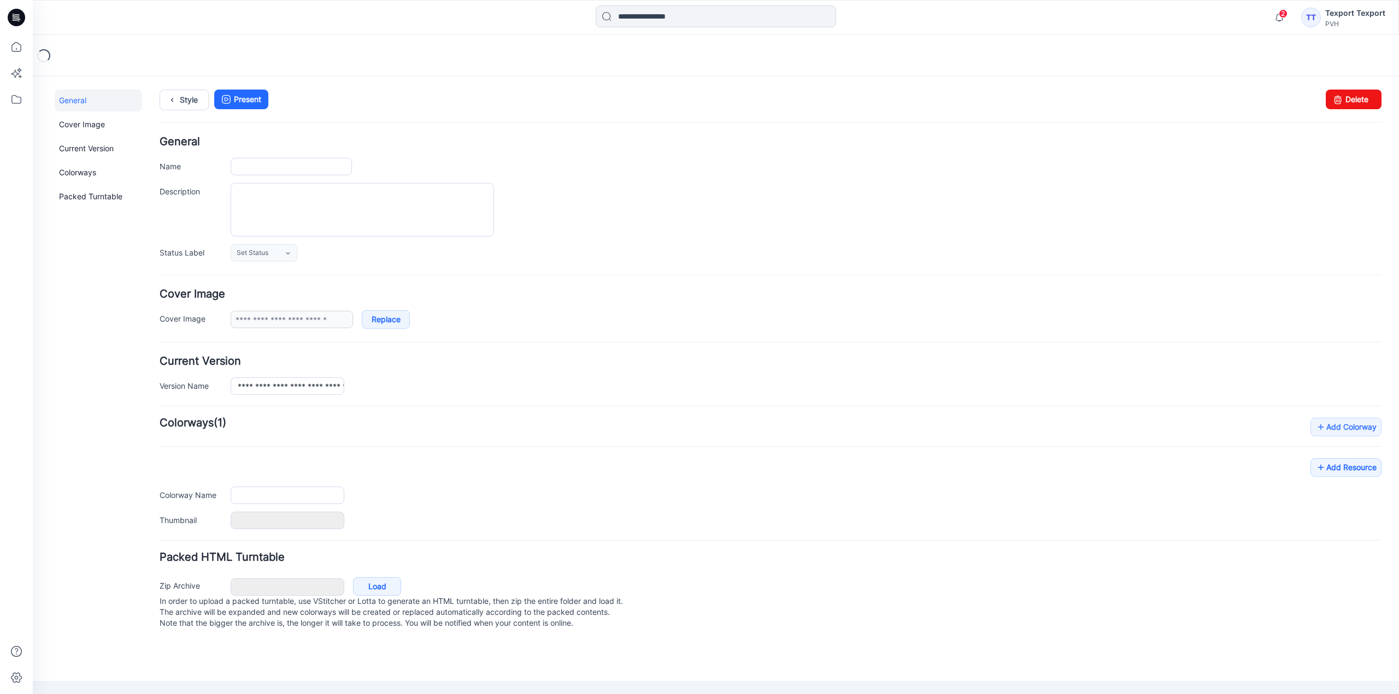
type input "**********"
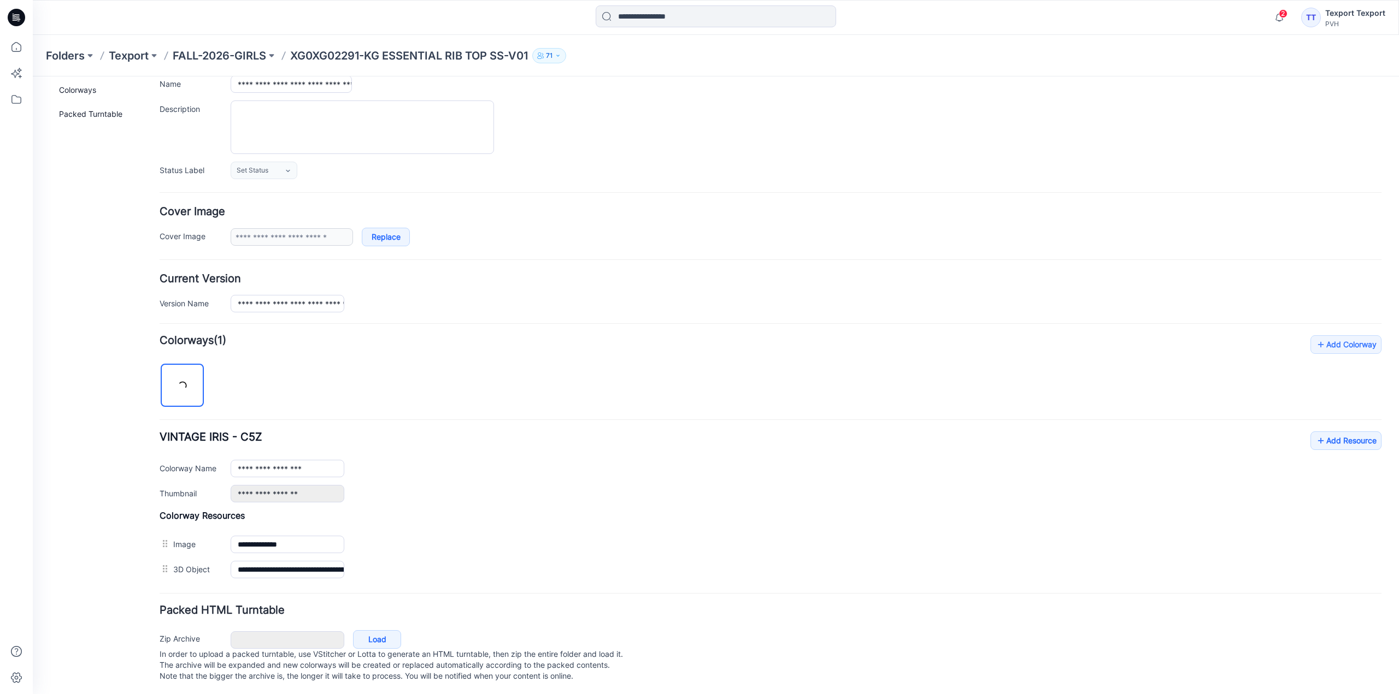
scroll to position [96, 0]
click at [1341, 434] on link "Add Resource" at bounding box center [1345, 438] width 71 height 19
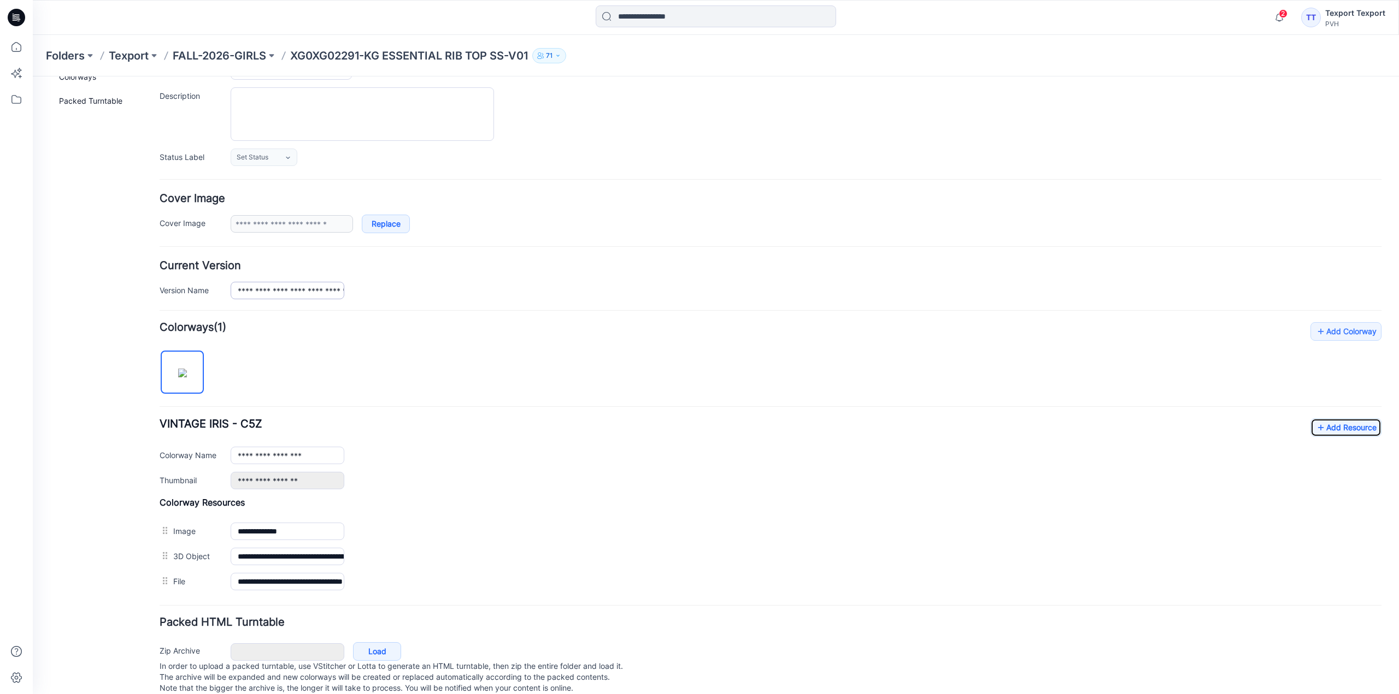
scroll to position [0, 0]
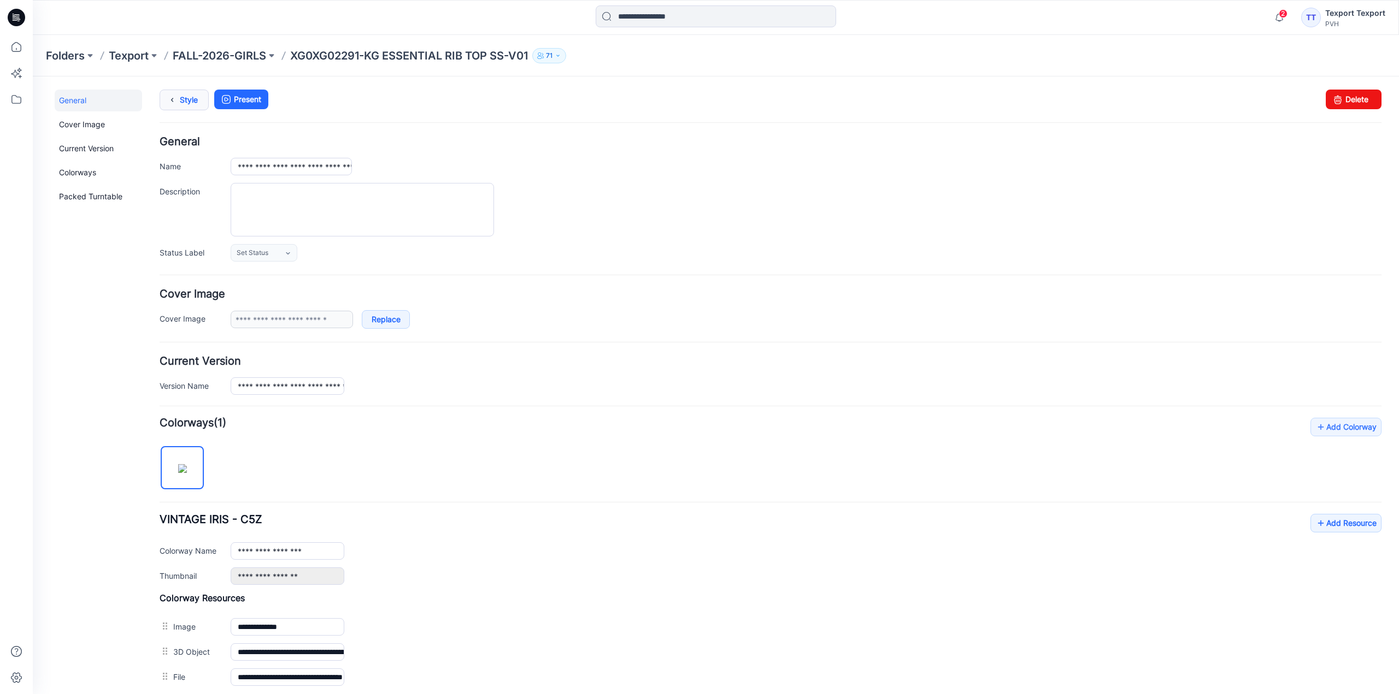
click at [185, 99] on link "Style" at bounding box center [184, 100] width 49 height 21
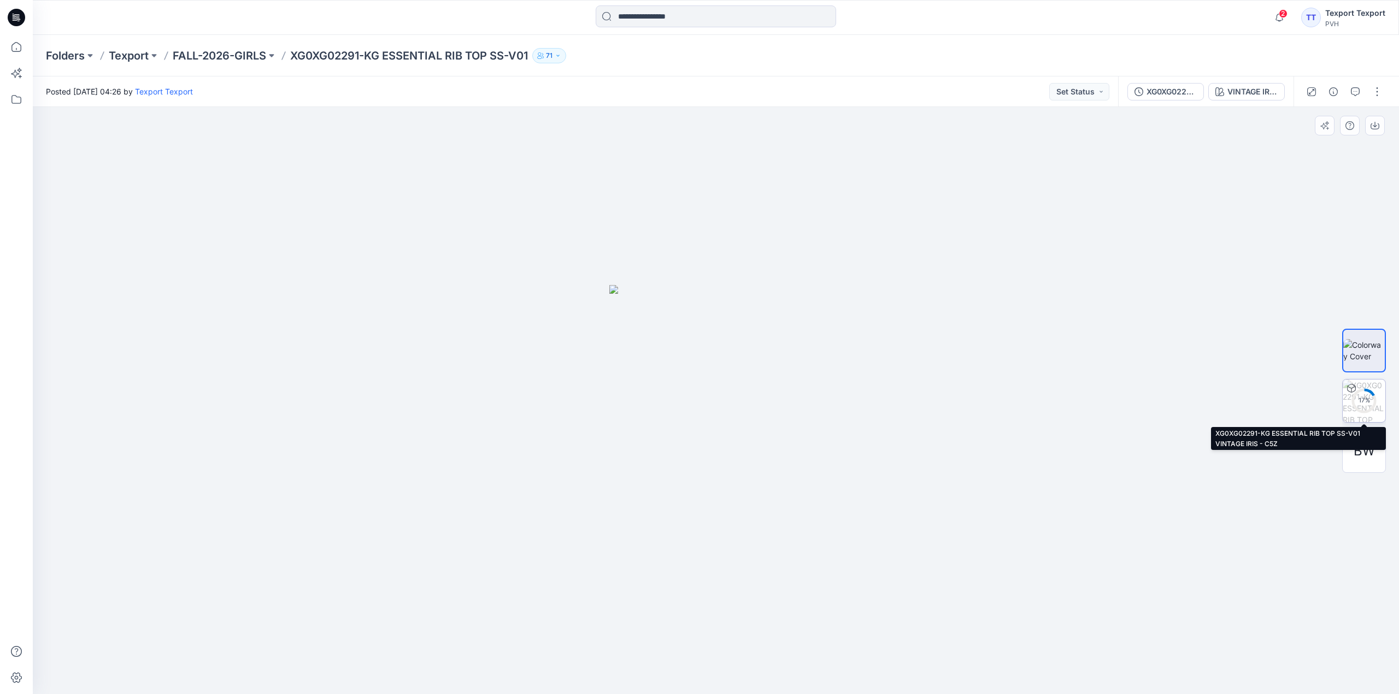
click at [1357, 400] on div "17 %" at bounding box center [1364, 400] width 26 height 9
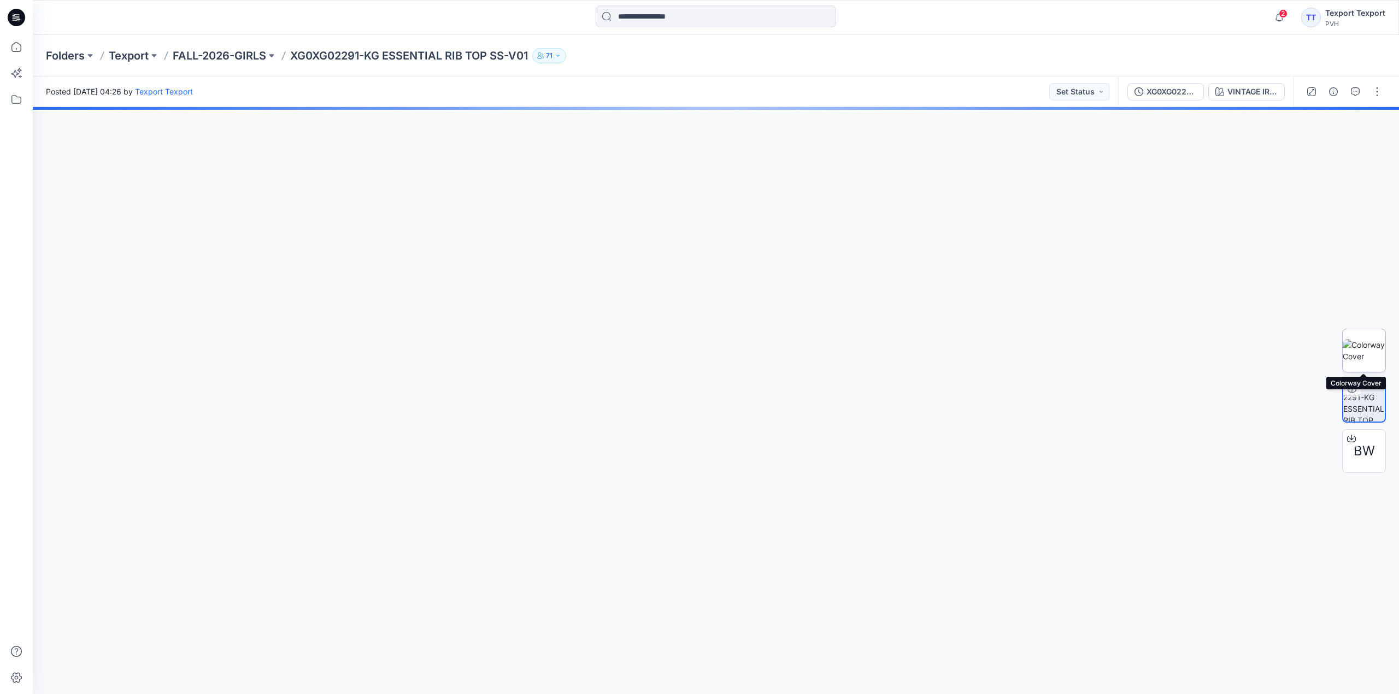
click at [1364, 347] on img at bounding box center [1363, 350] width 43 height 23
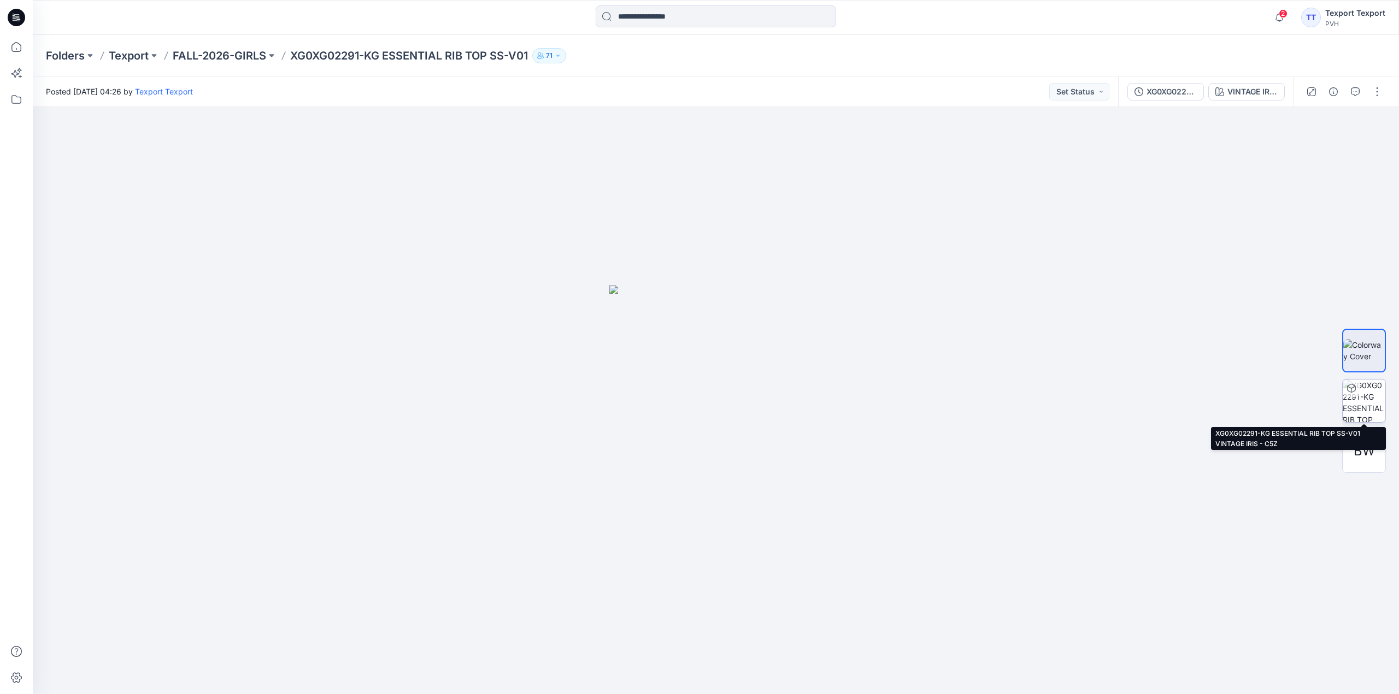
click at [1362, 393] on img at bounding box center [1363, 401] width 43 height 43
click at [1359, 393] on div at bounding box center [1350, 388] width 17 height 17
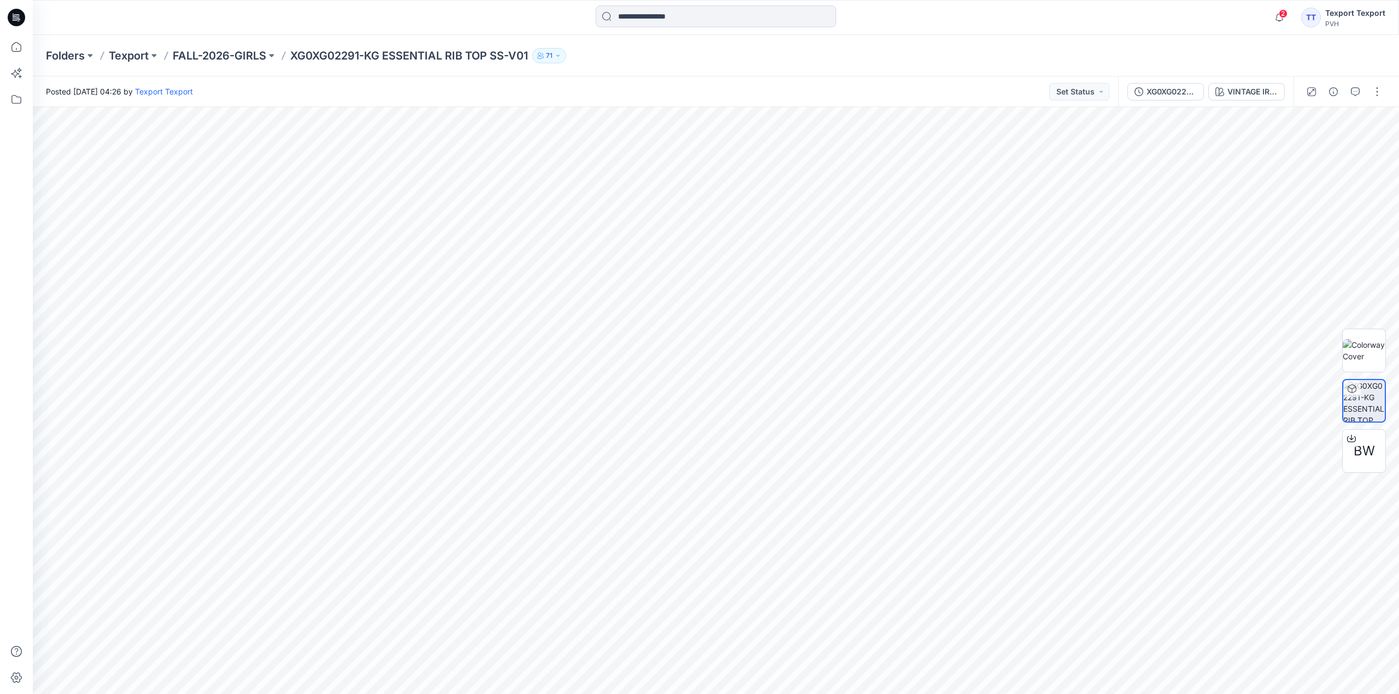
click at [19, 19] on icon at bounding box center [18, 19] width 4 height 1
